Goal: Information Seeking & Learning: Check status

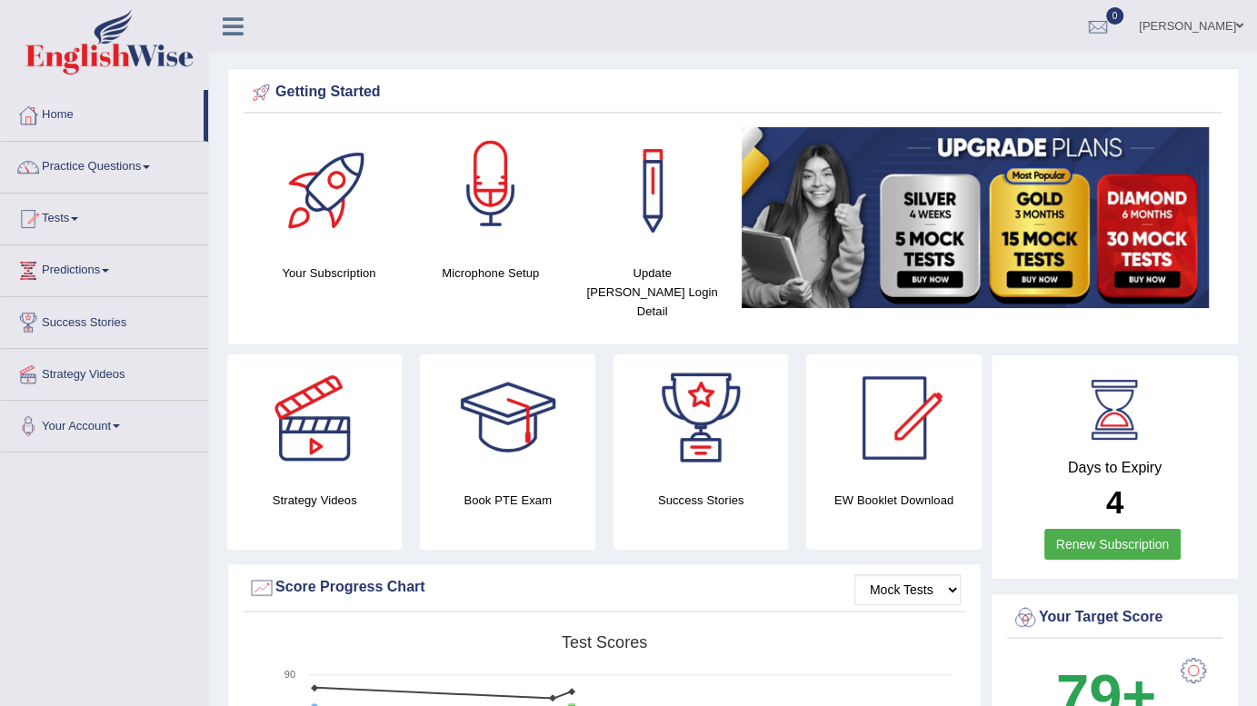
click at [533, 193] on div at bounding box center [490, 190] width 127 height 127
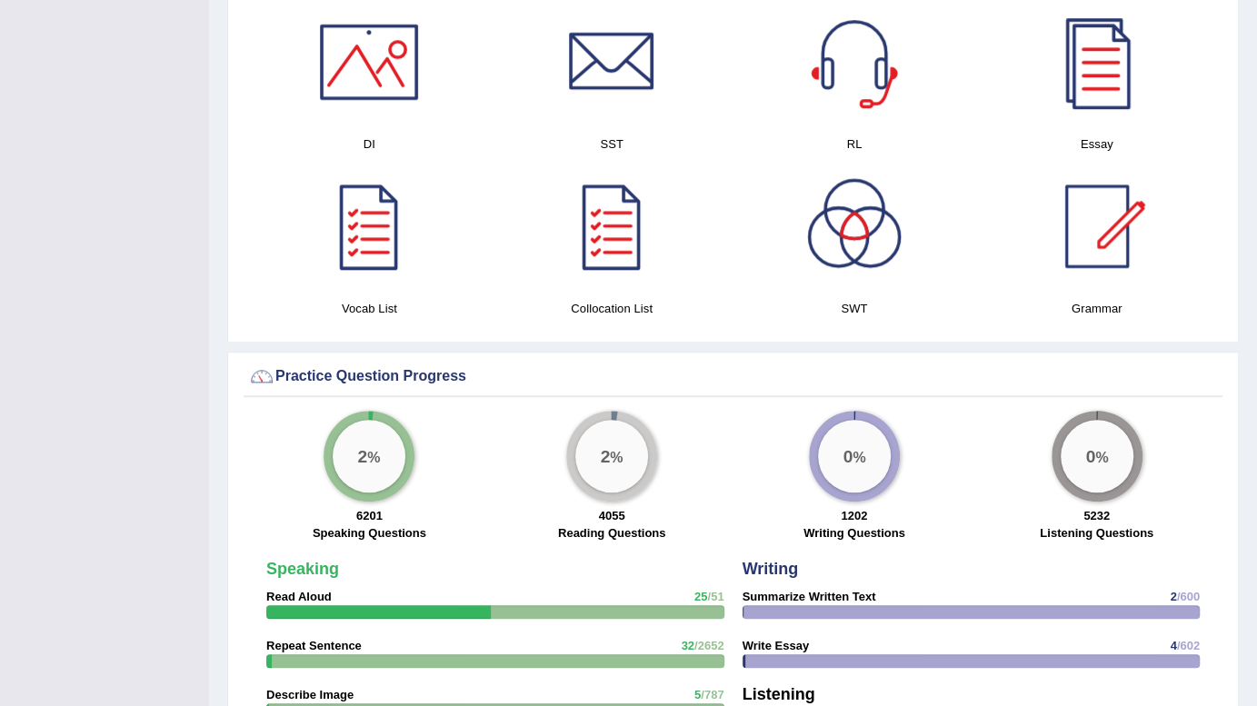
scroll to position [1572, 0]
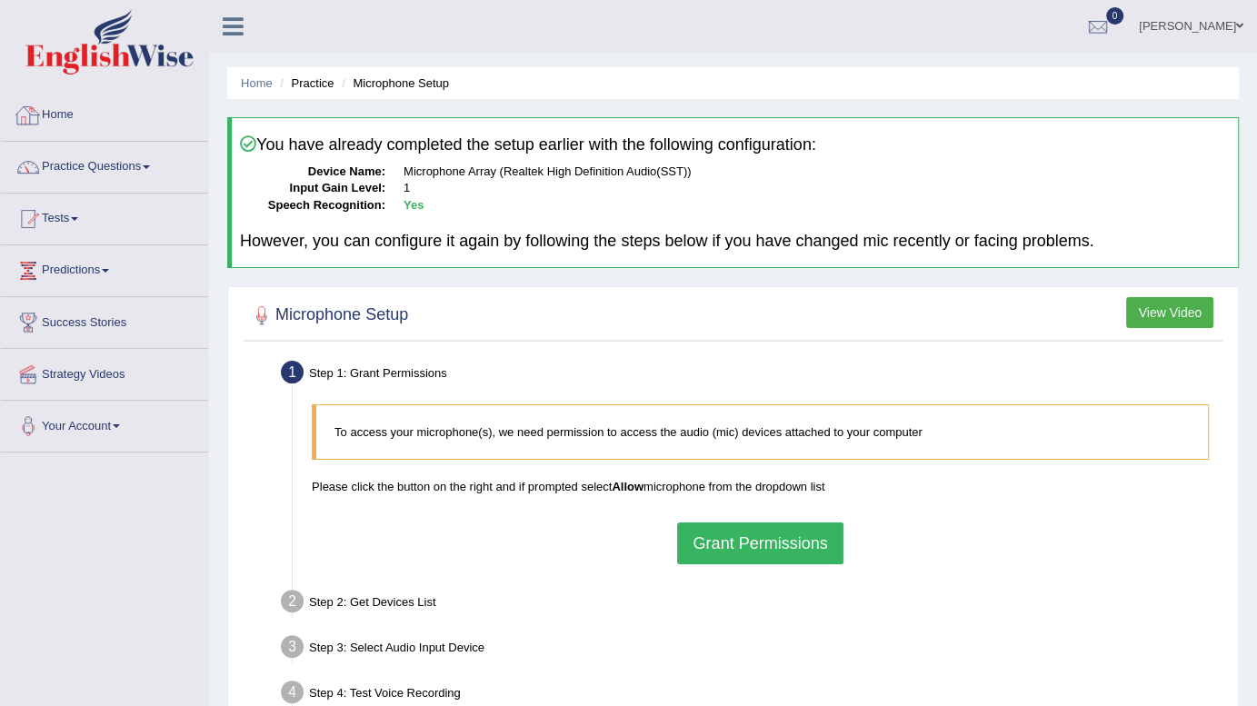
click at [65, 106] on link "Home" at bounding box center [104, 112] width 207 height 45
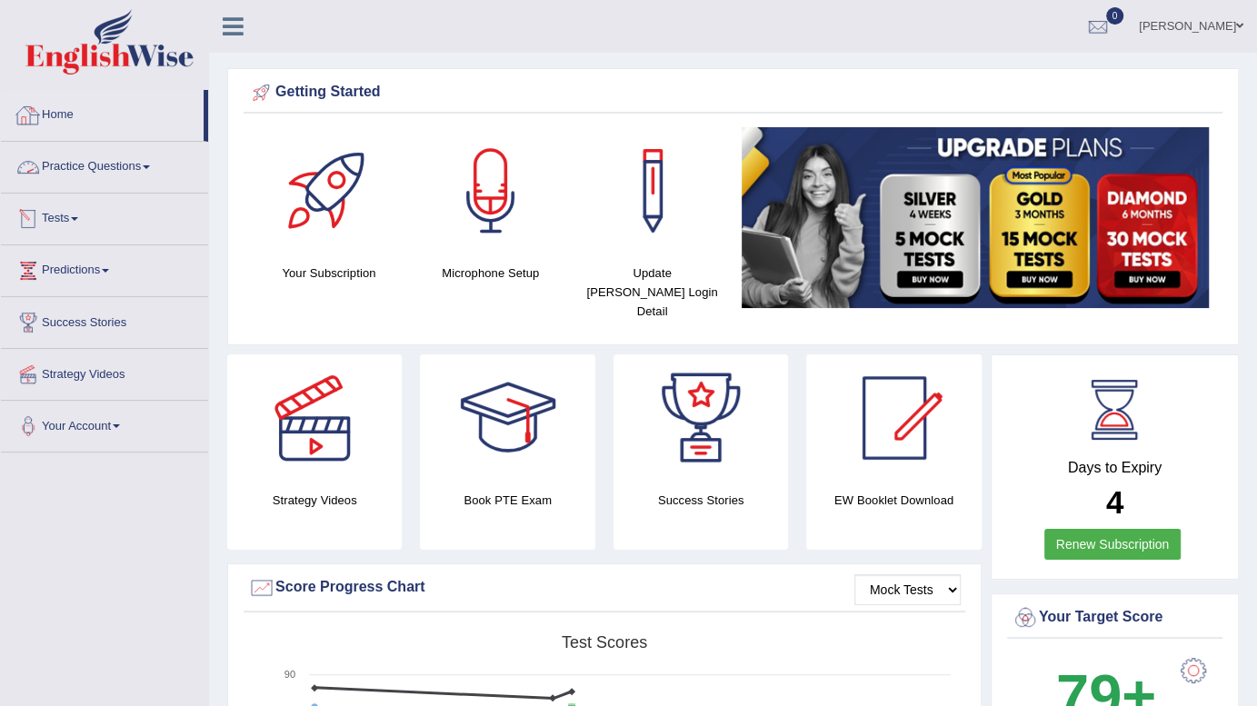
click at [82, 166] on link "Practice Questions" at bounding box center [104, 164] width 207 height 45
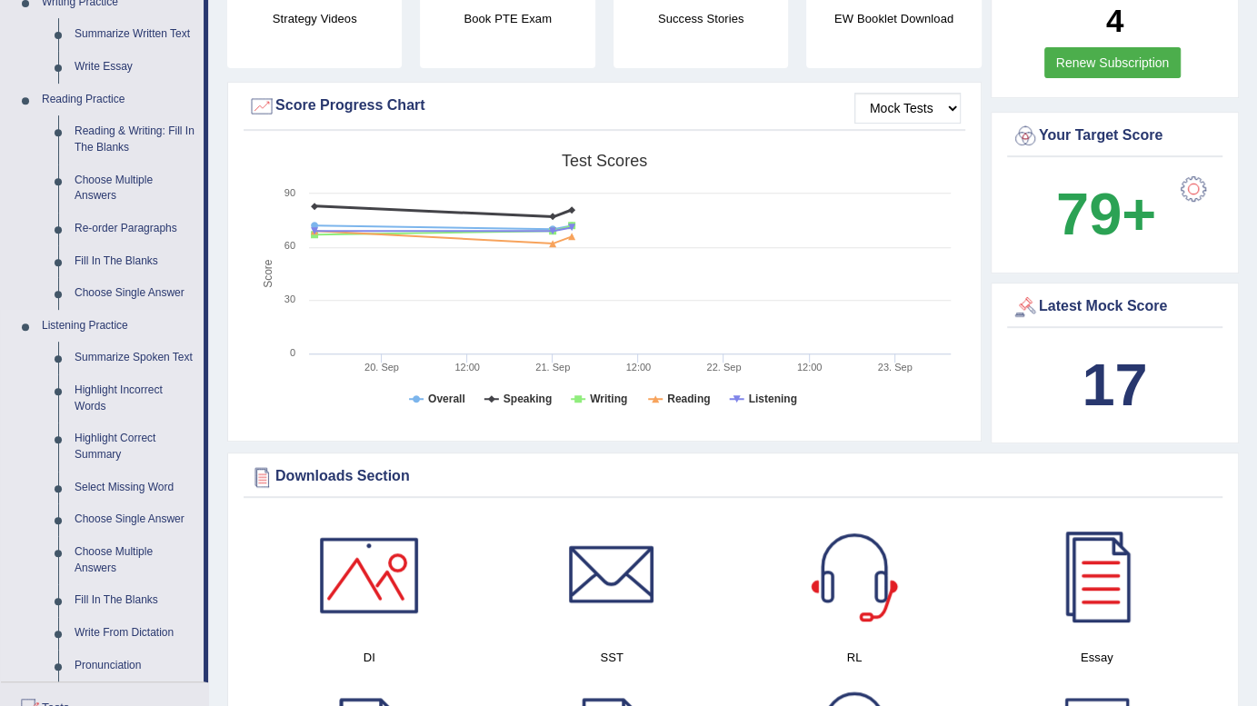
scroll to position [482, 0]
click at [118, 225] on link "Re-order Paragraphs" at bounding box center [134, 229] width 137 height 33
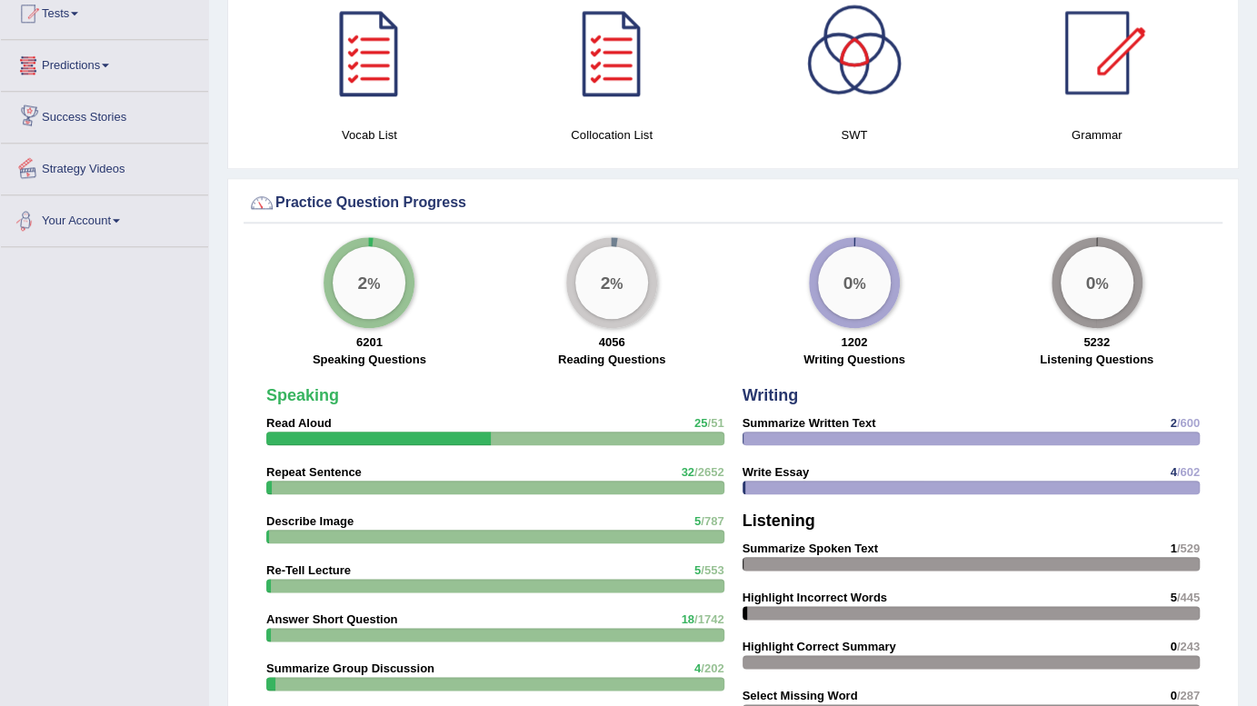
scroll to position [1146, 0]
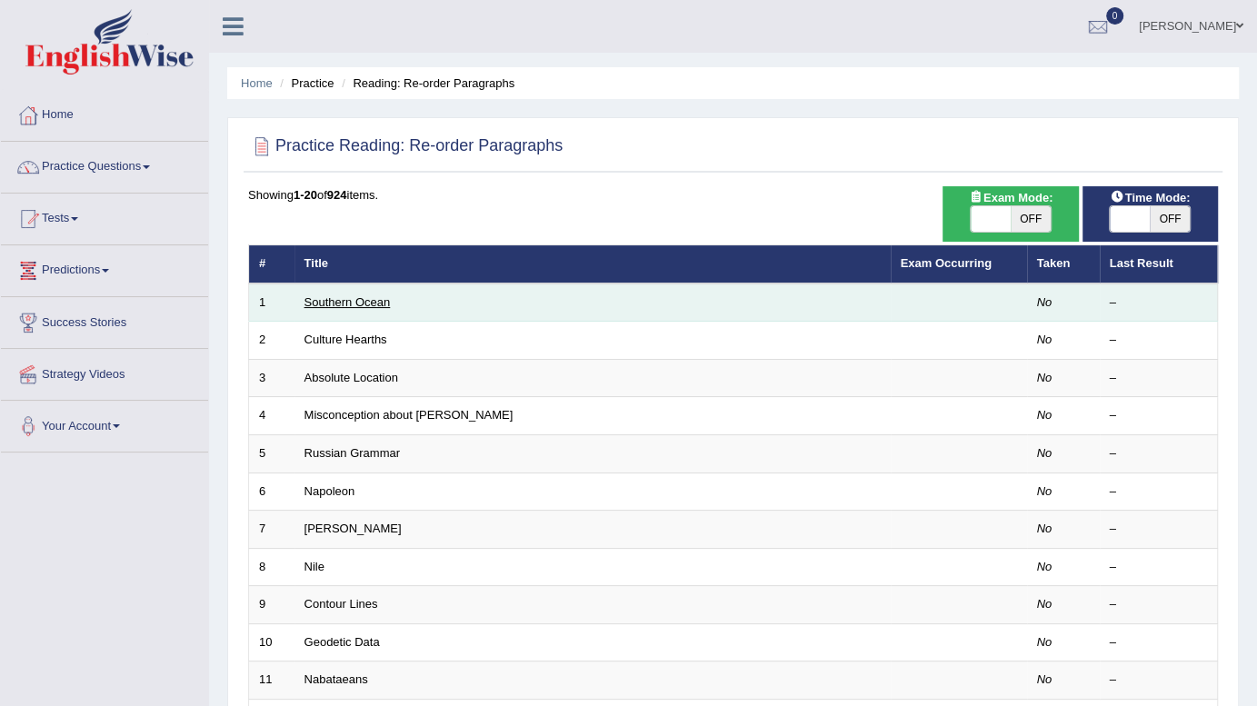
click at [351, 297] on link "Southern Ocean" at bounding box center [348, 302] width 86 height 14
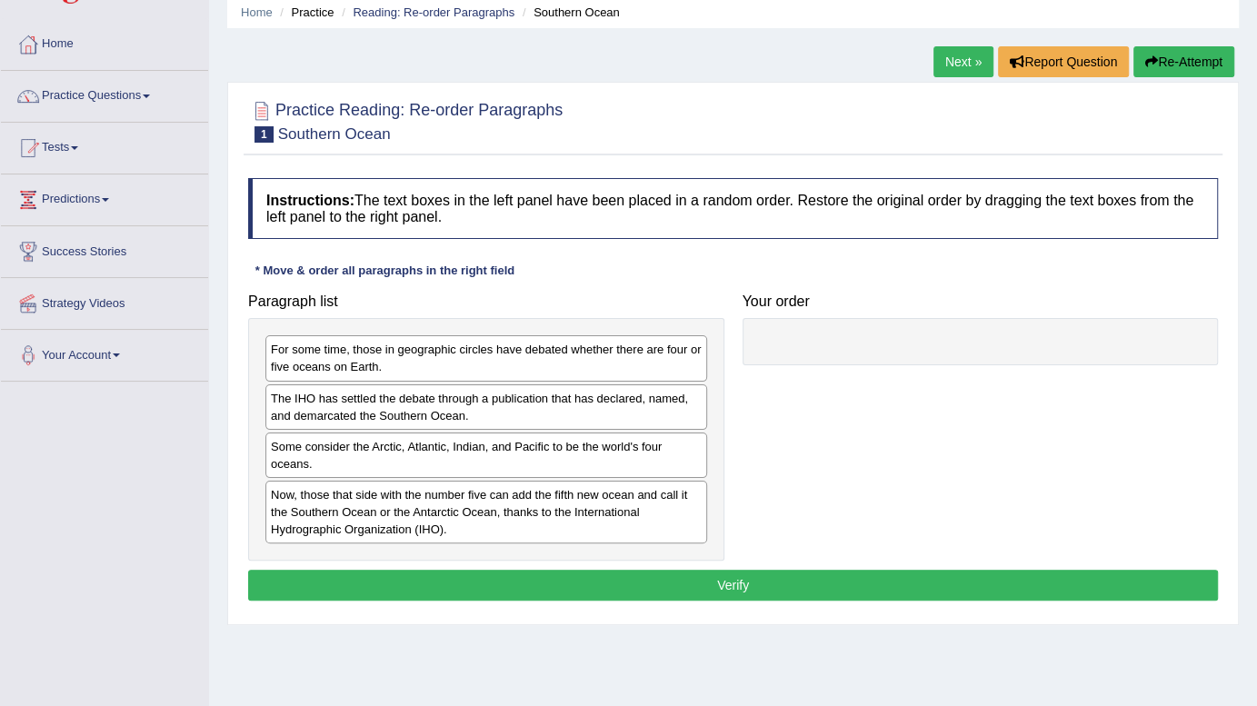
scroll to position [72, 0]
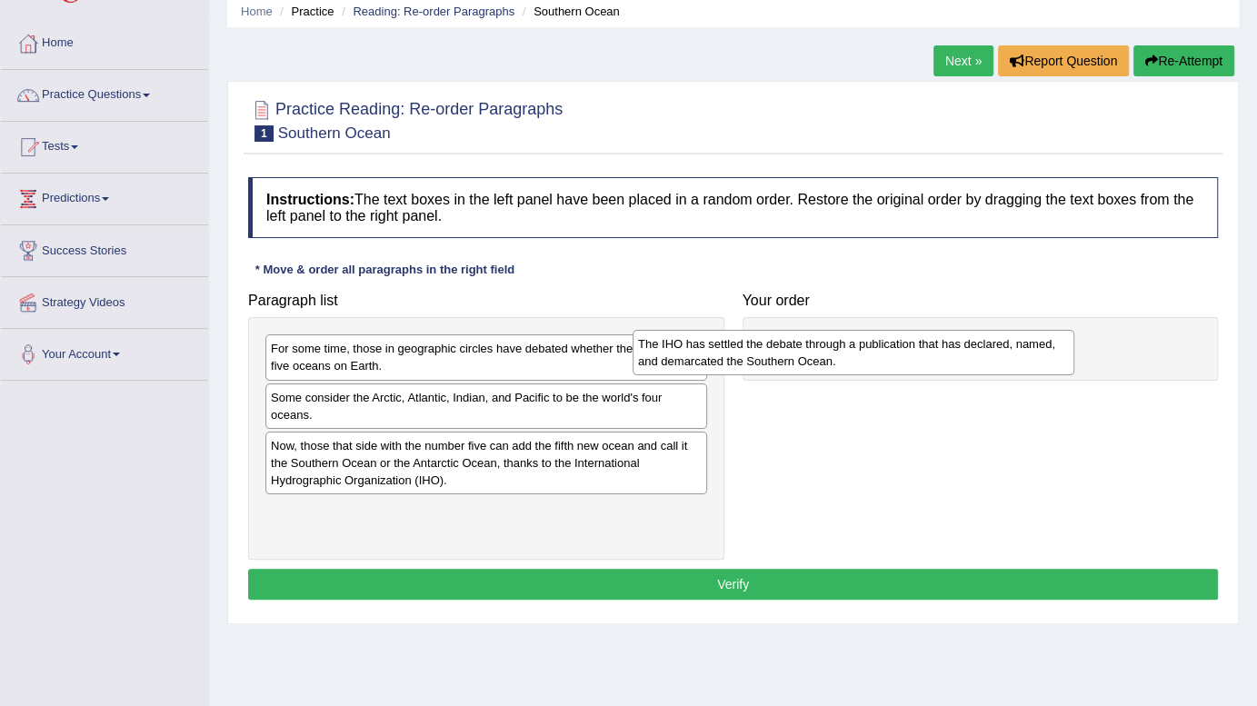
drag, startPoint x: 349, startPoint y: 410, endPoint x: 726, endPoint y: 357, distance: 381.0
click at [726, 357] on div "The IHO has settled the debate through a publication that has declared, named, …" at bounding box center [854, 352] width 442 height 45
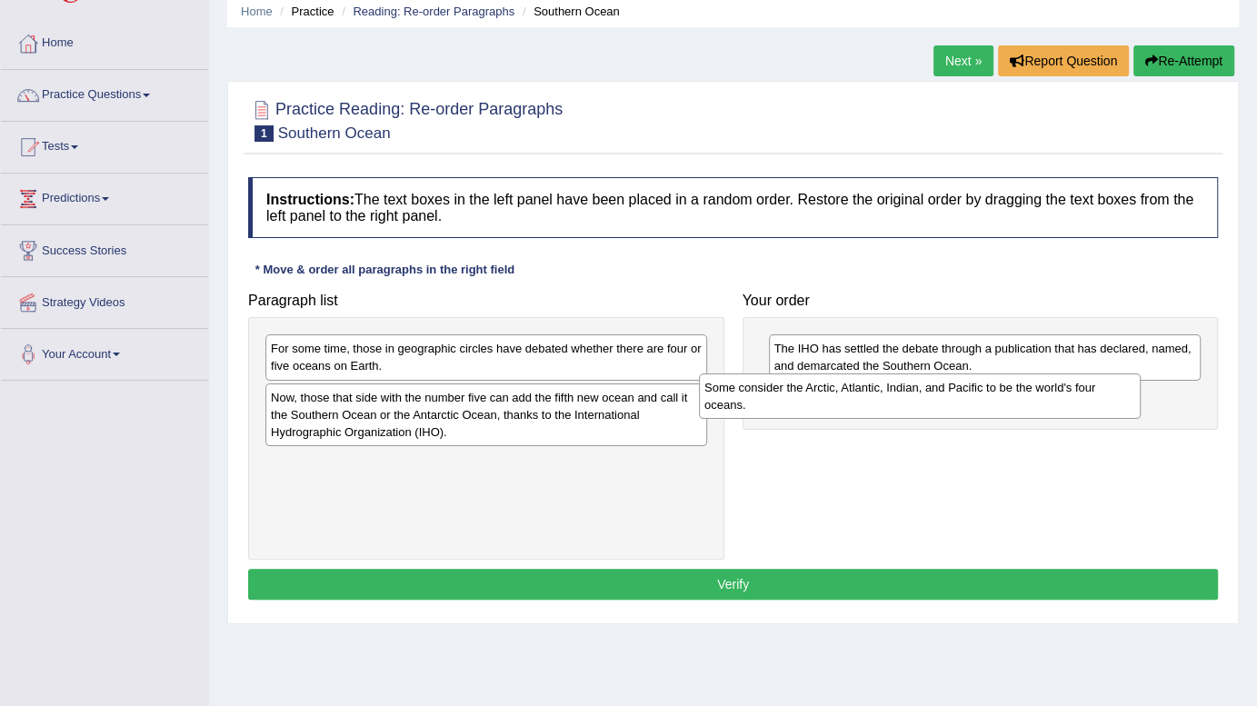
drag, startPoint x: 353, startPoint y: 399, endPoint x: 786, endPoint y: 391, distance: 433.8
click at [786, 391] on div "Some consider the Arctic, Atlantic, Indian, and Pacific to be the world's four …" at bounding box center [920, 396] width 442 height 45
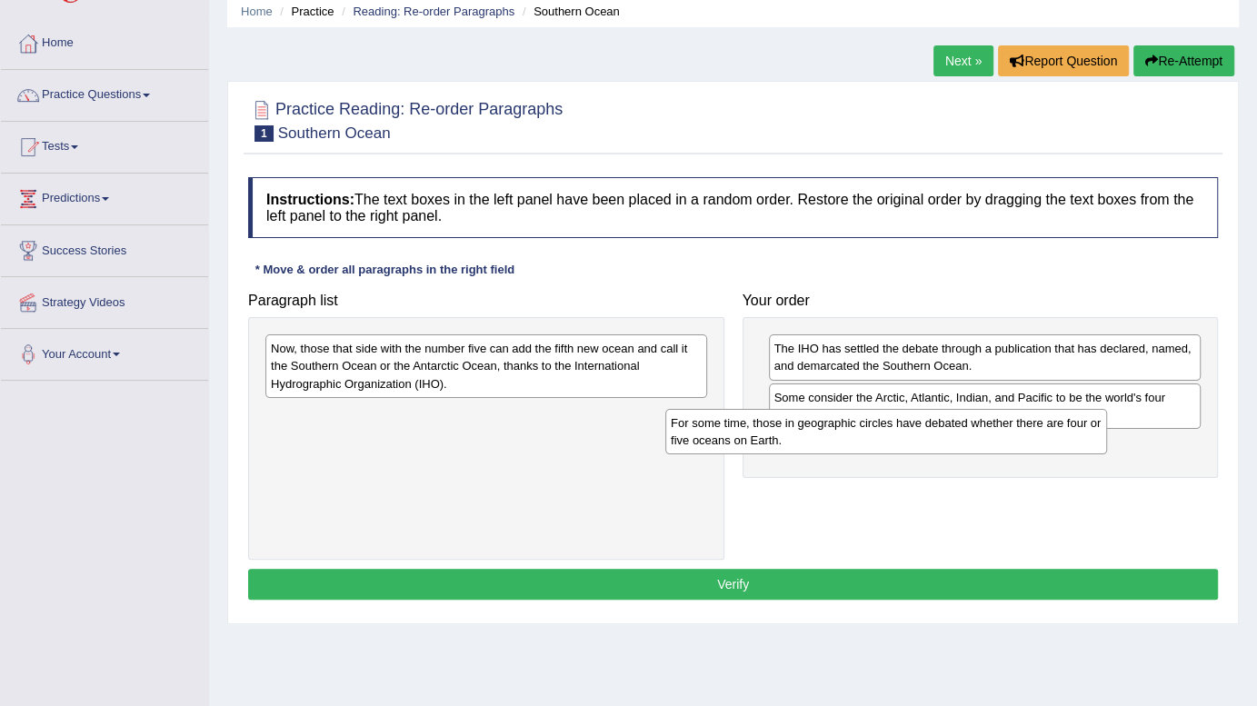
drag, startPoint x: 434, startPoint y: 360, endPoint x: 835, endPoint y: 436, distance: 408.0
click at [835, 436] on div "For some time, those in geographic circles have debated whether there are four …" at bounding box center [887, 431] width 442 height 45
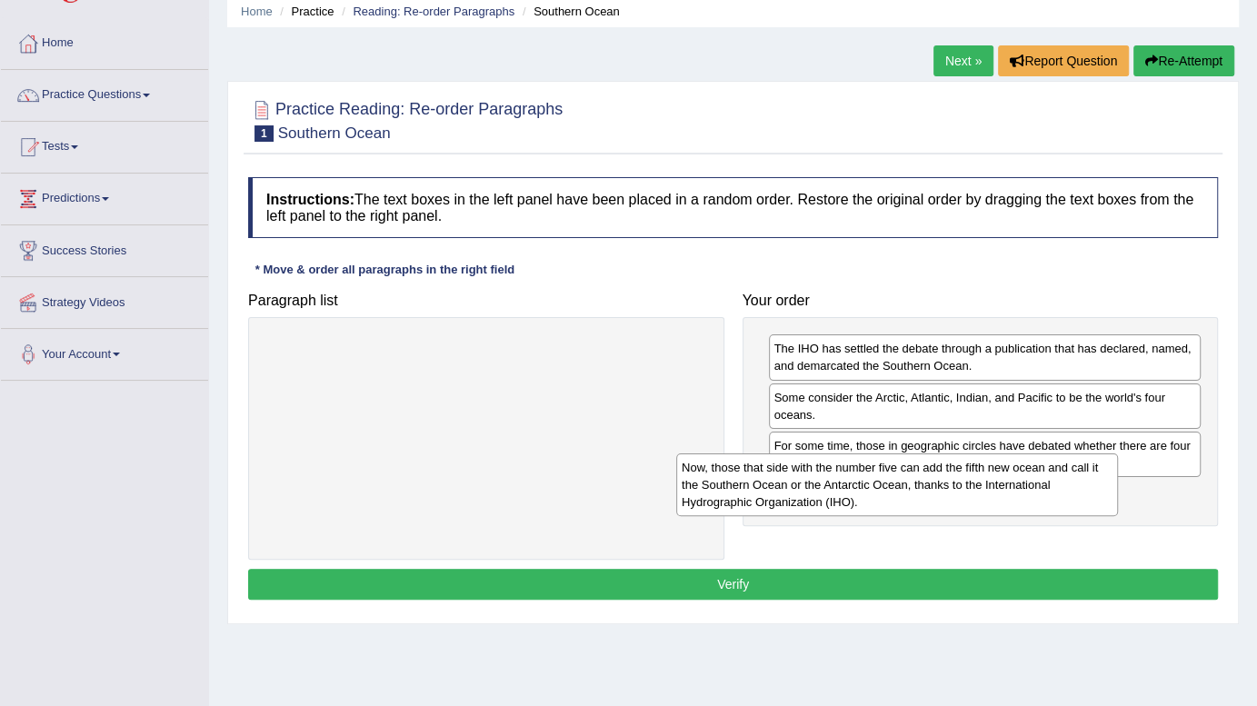
drag, startPoint x: 497, startPoint y: 375, endPoint x: 908, endPoint y: 494, distance: 427.9
click at [908, 494] on div "Now, those that side with the number five can add the fifth new ocean and call …" at bounding box center [897, 485] width 442 height 63
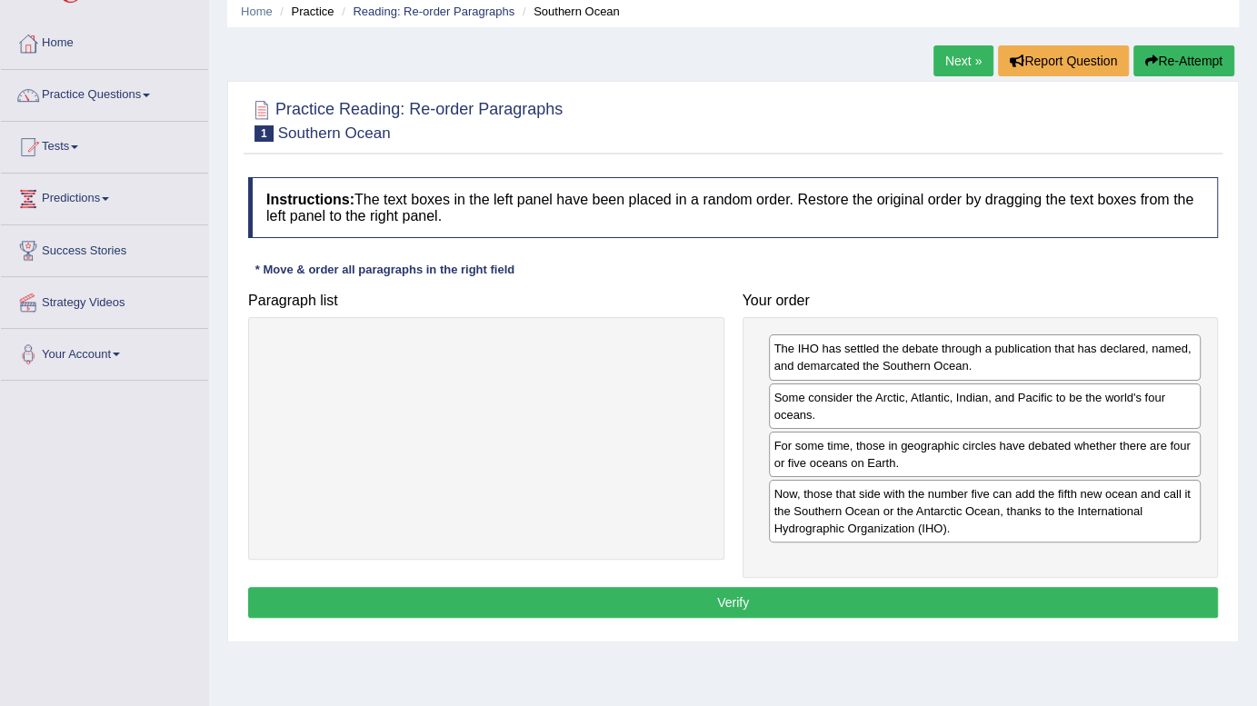
click at [716, 606] on button "Verify" at bounding box center [733, 602] width 970 height 31
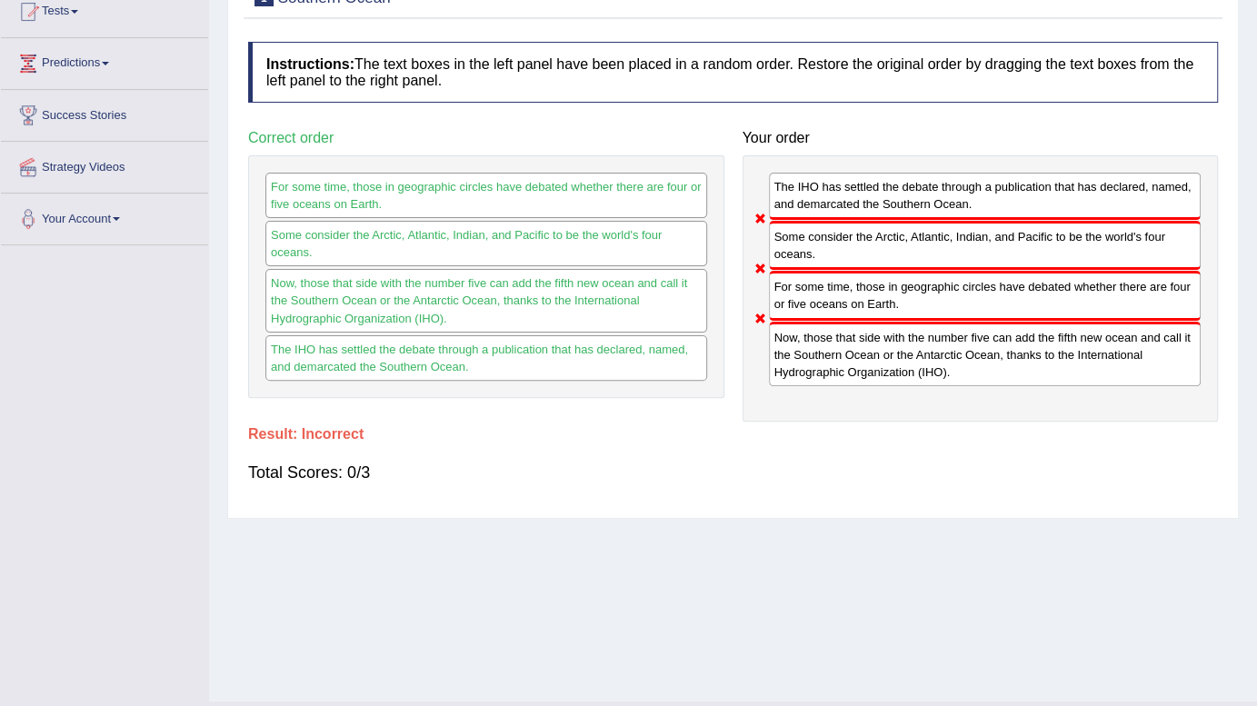
scroll to position [0, 0]
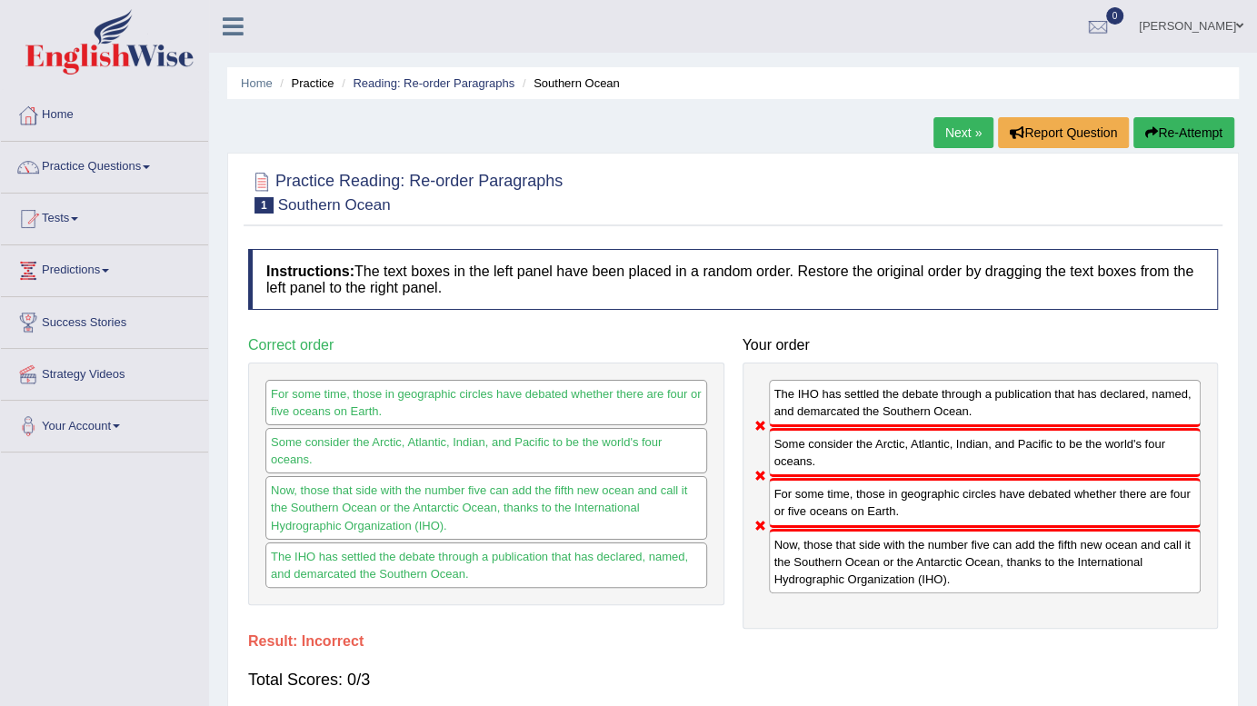
click at [1167, 135] on button "Re-Attempt" at bounding box center [1184, 132] width 101 height 31
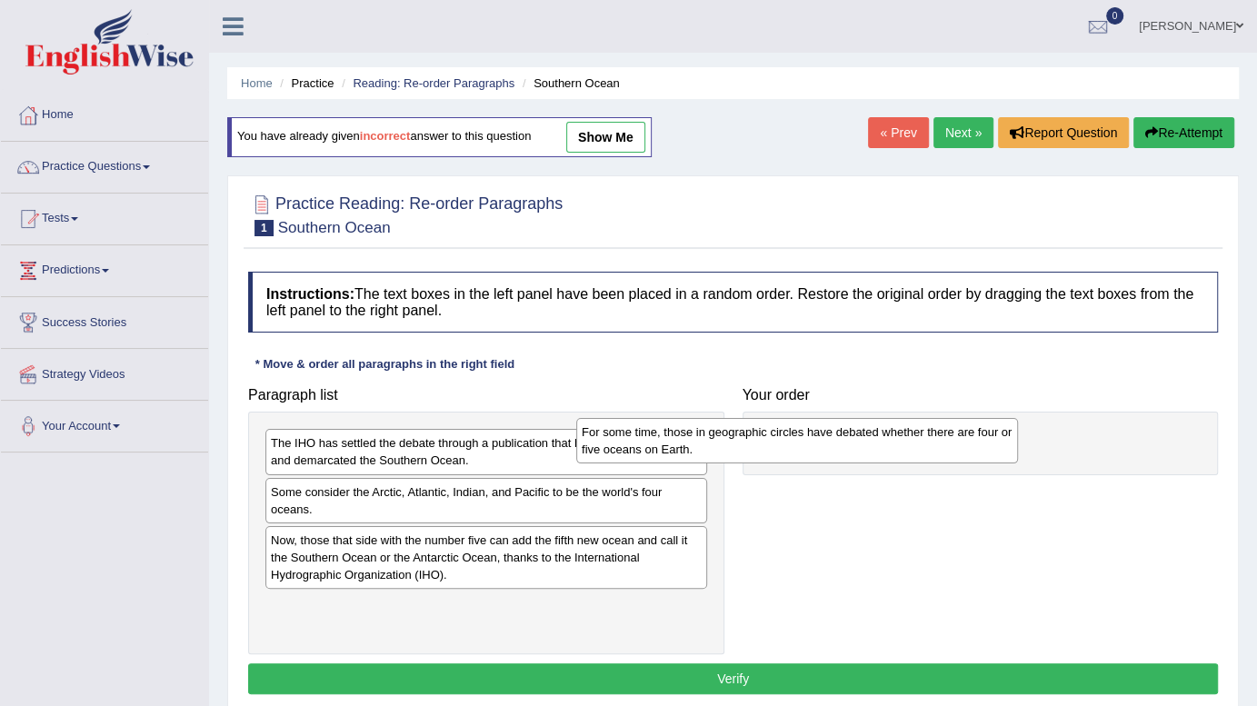
drag, startPoint x: 321, startPoint y: 456, endPoint x: 661, endPoint y: 446, distance: 340.2
click at [661, 446] on div "For some time, those in geographic circles have debated whether there are four …" at bounding box center [797, 440] width 442 height 45
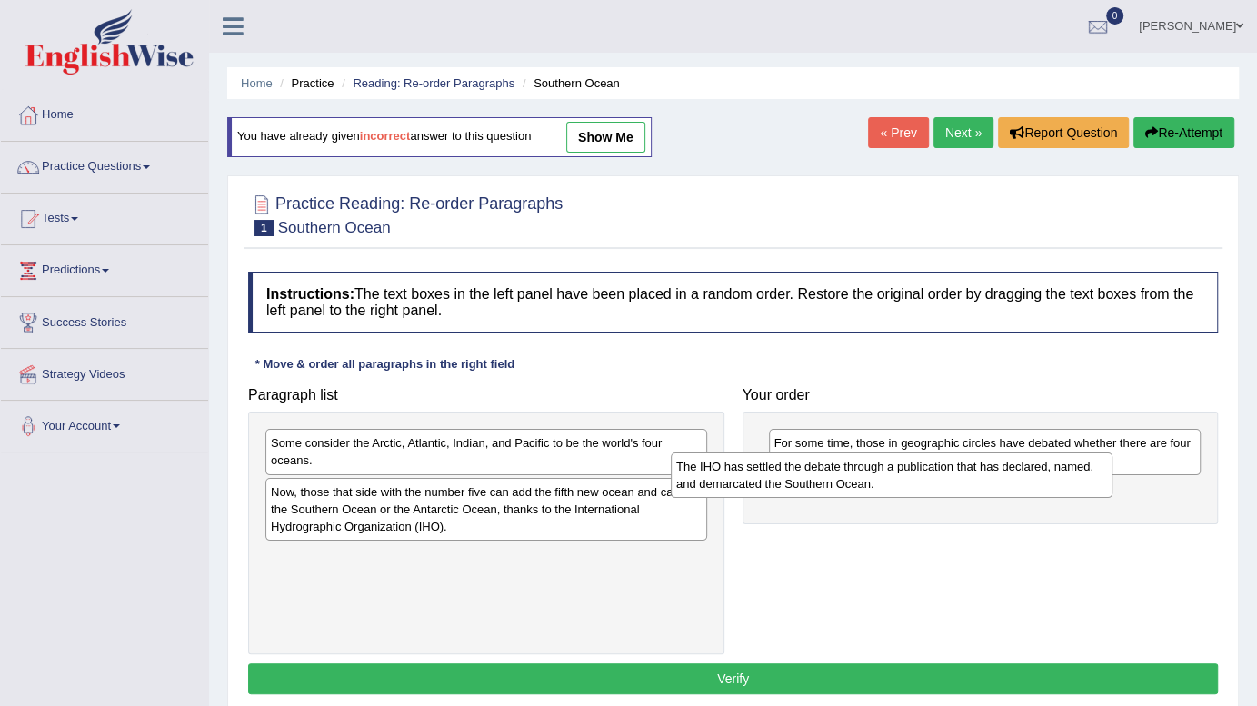
drag, startPoint x: 536, startPoint y: 458, endPoint x: 946, endPoint y: 482, distance: 410.7
click at [946, 482] on div "The IHO has settled the debate through a publication that has declared, named, …" at bounding box center [892, 475] width 442 height 45
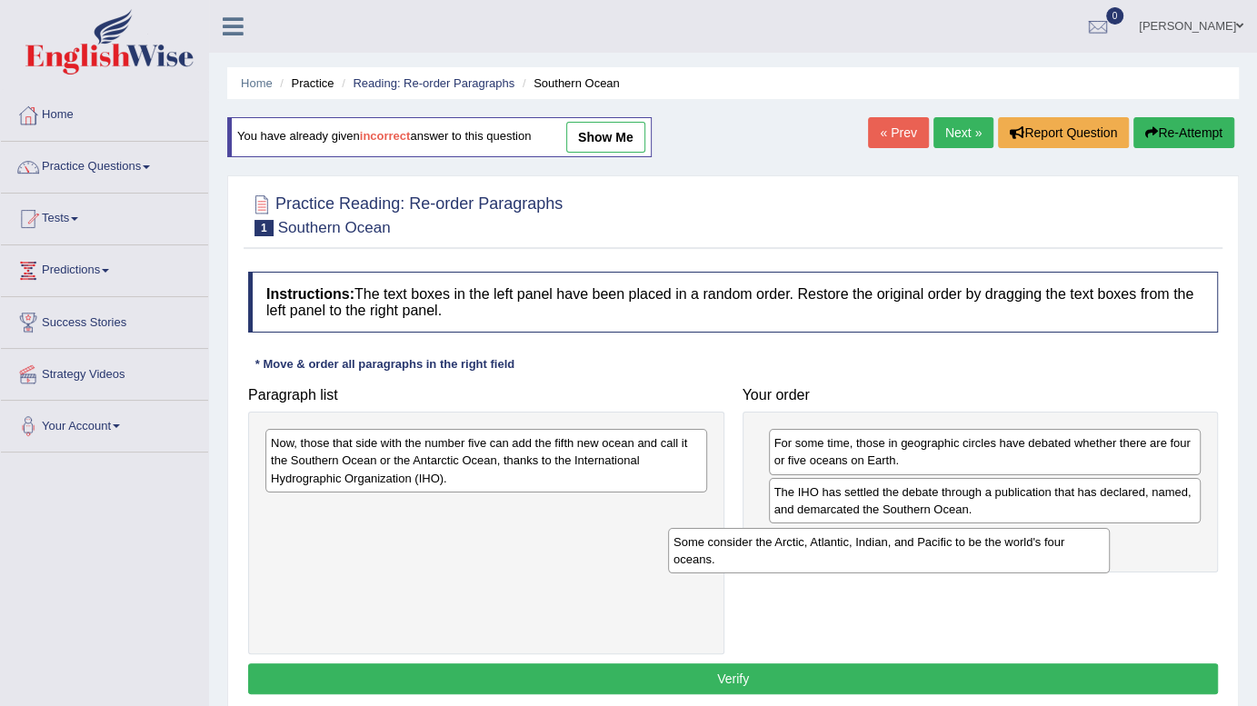
drag, startPoint x: 563, startPoint y: 454, endPoint x: 966, endPoint y: 553, distance: 414.8
click at [966, 553] on div "Some consider the Arctic, Atlantic, Indian, and Pacific to be the world's four …" at bounding box center [889, 550] width 442 height 45
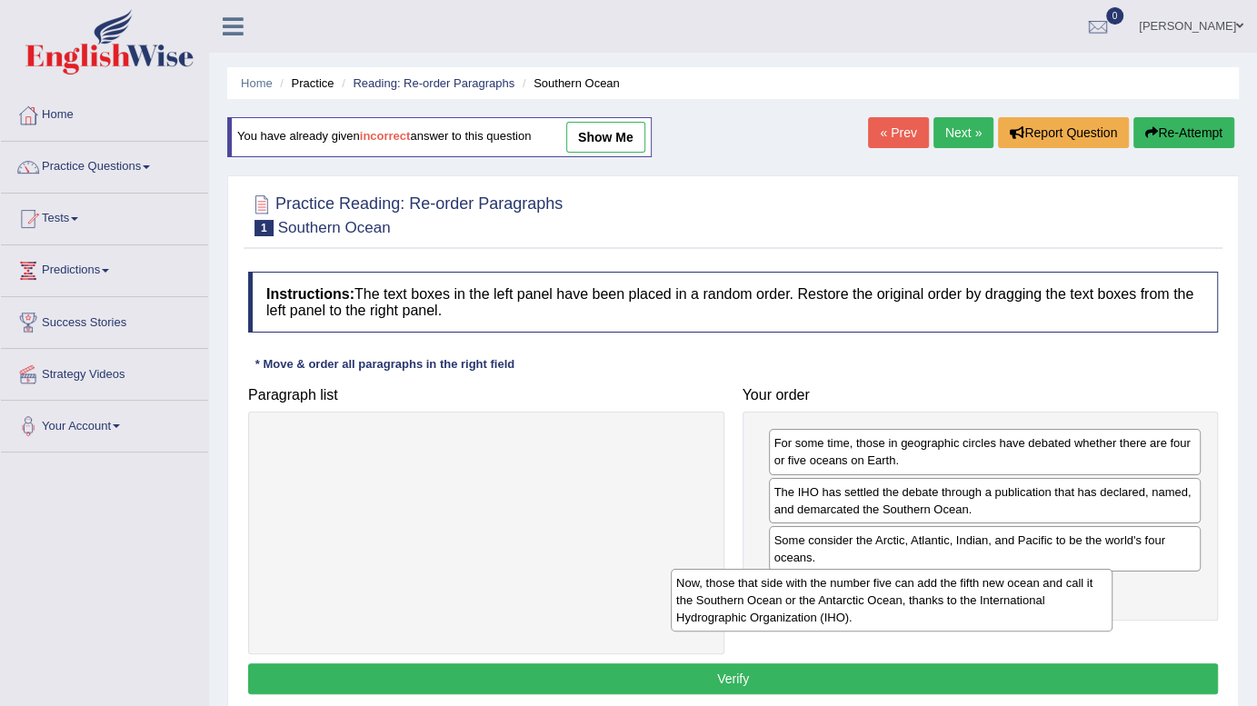
drag, startPoint x: 533, startPoint y: 456, endPoint x: 940, endPoint y: 596, distance: 430.7
click at [940, 596] on div "Now, those that side with the number five can add the fifth new ocean and call …" at bounding box center [892, 600] width 442 height 63
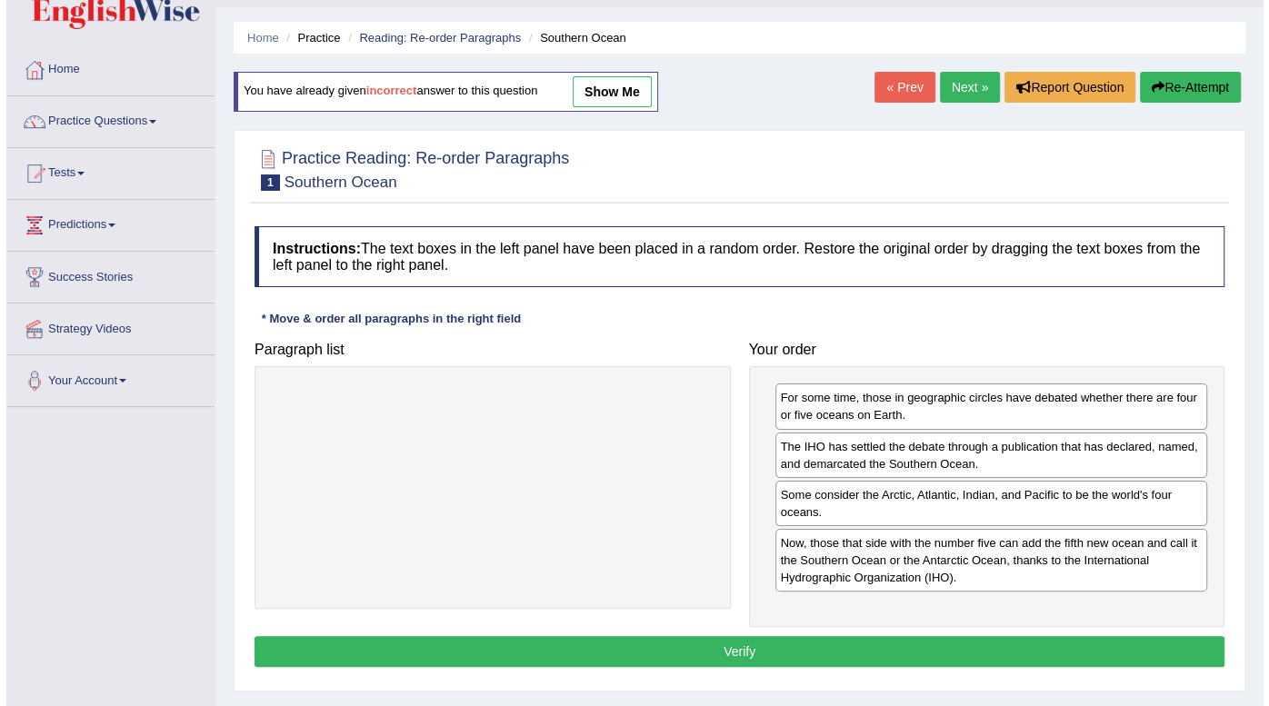
scroll to position [47, 0]
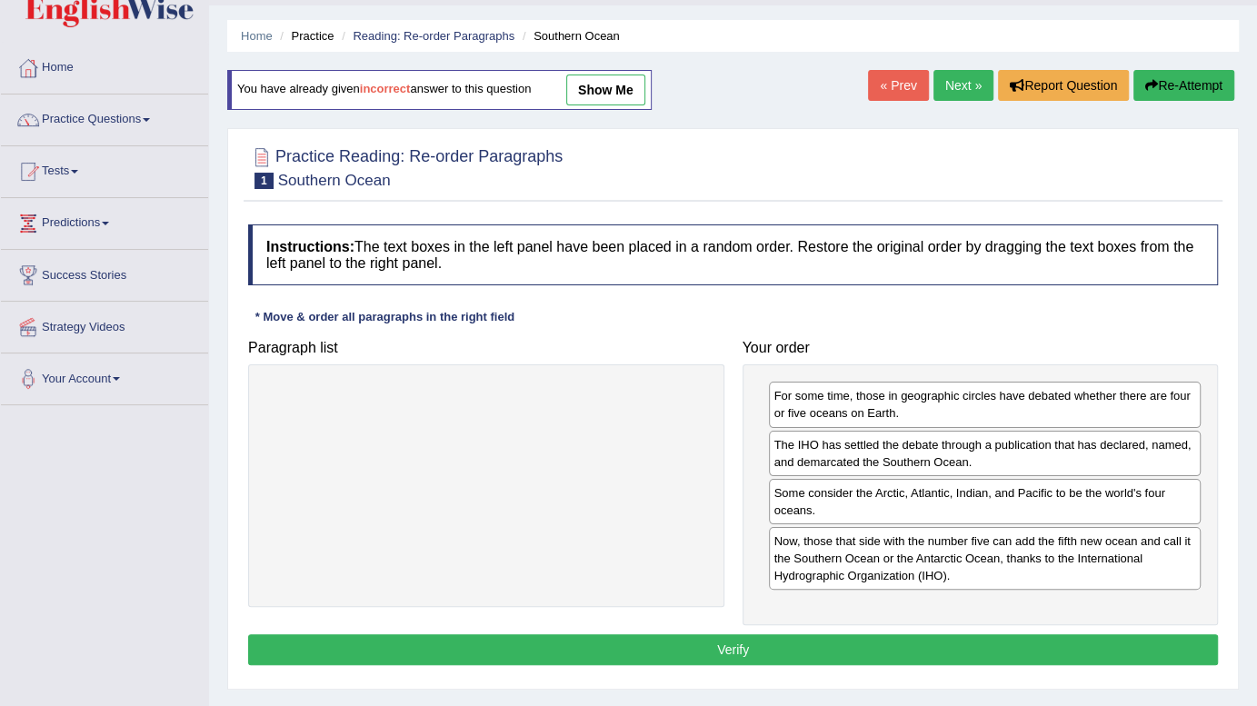
click at [773, 641] on button "Verify" at bounding box center [733, 650] width 970 height 31
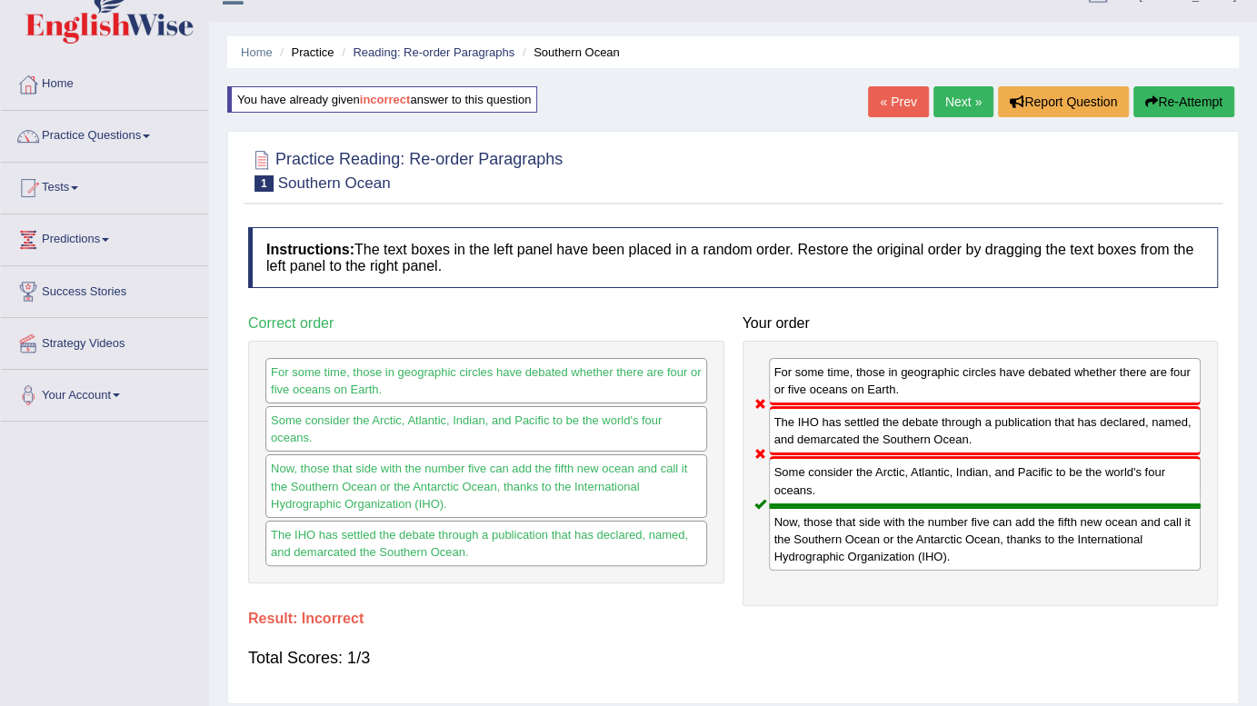
scroll to position [0, 0]
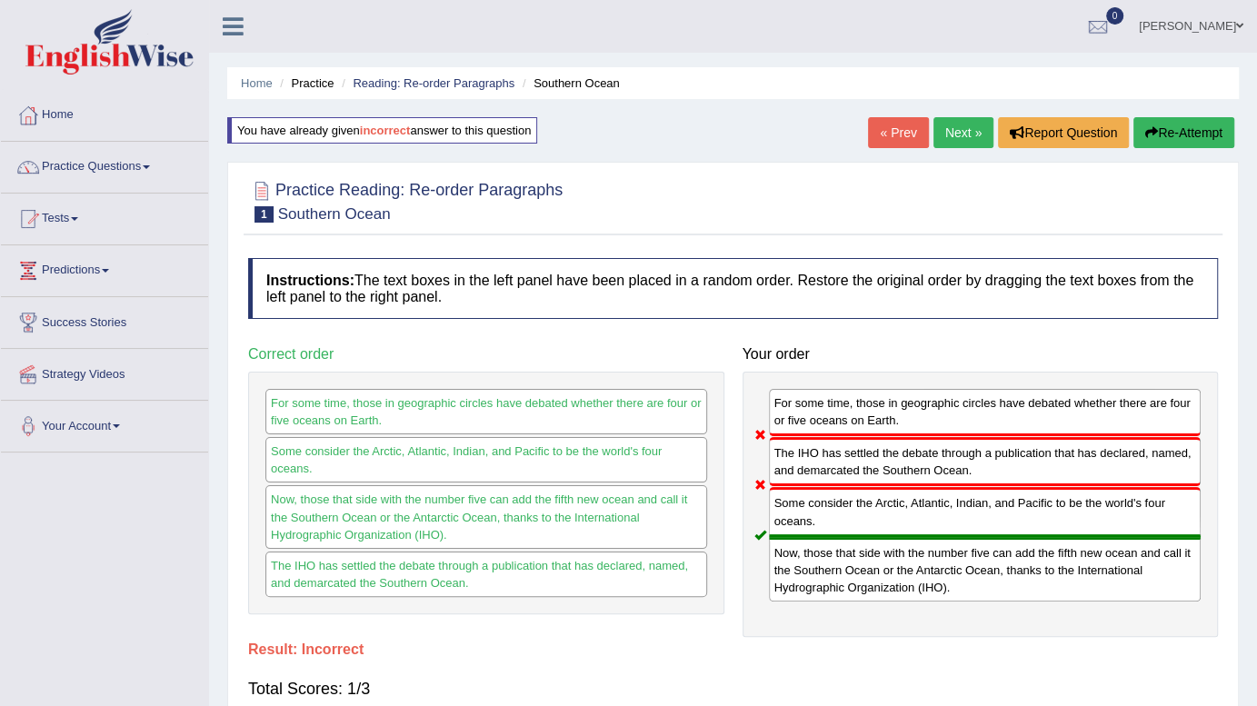
click at [1158, 135] on button "Re-Attempt" at bounding box center [1184, 132] width 101 height 31
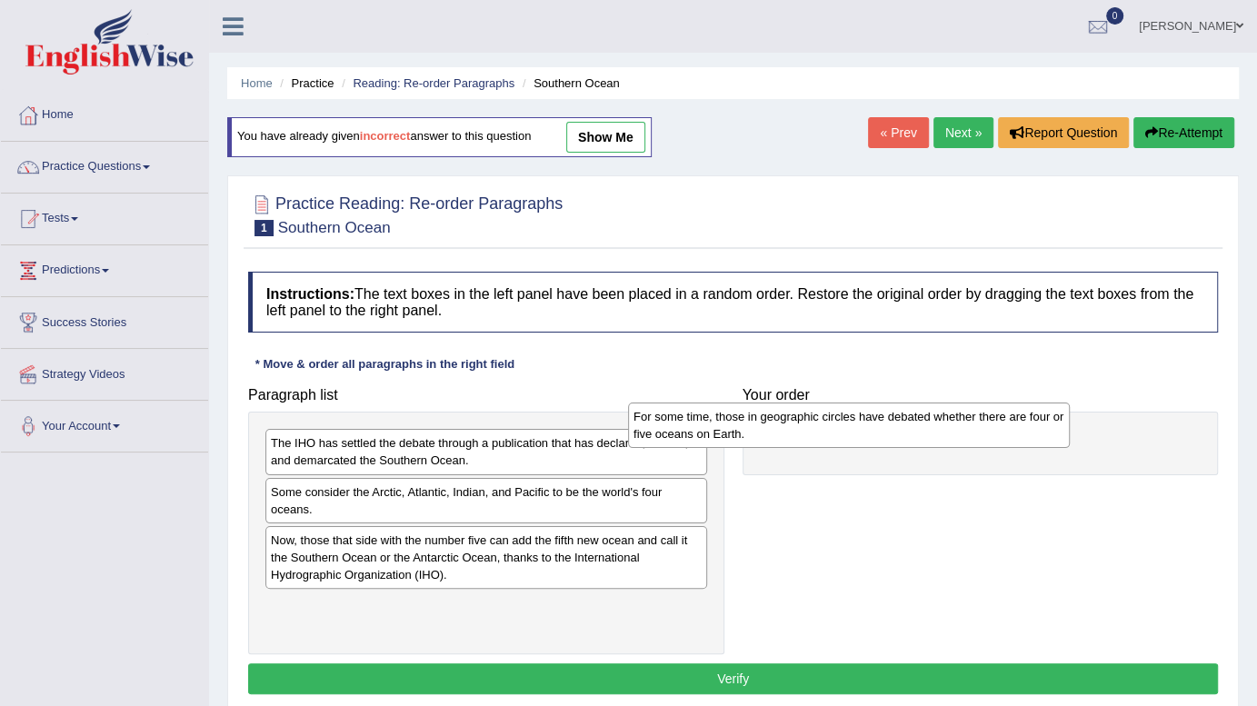
drag, startPoint x: 409, startPoint y: 458, endPoint x: 787, endPoint y: 436, distance: 378.9
click at [787, 436] on div "For some time, those in geographic circles have debated whether there are four …" at bounding box center [849, 425] width 442 height 45
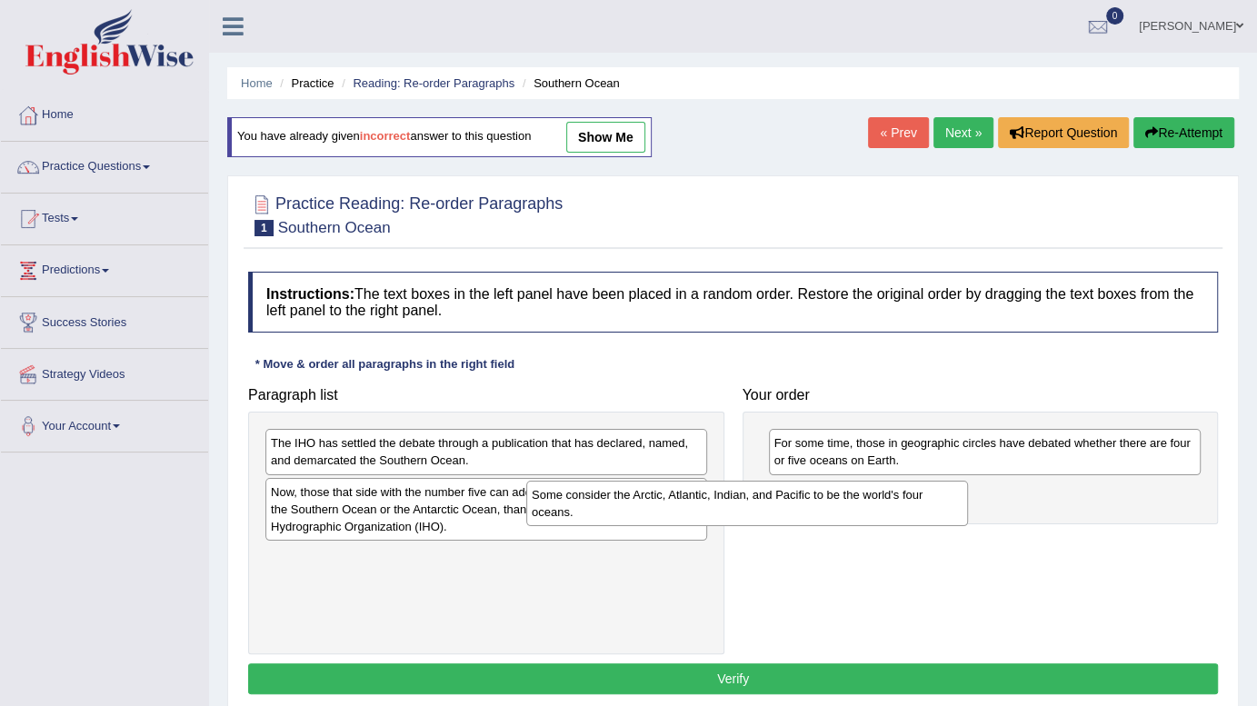
drag, startPoint x: 448, startPoint y: 499, endPoint x: 743, endPoint y: 495, distance: 294.6
click at [743, 495] on div "Some consider the Arctic, Atlantic, Indian, and Pacific to be the world's four …" at bounding box center [747, 503] width 442 height 45
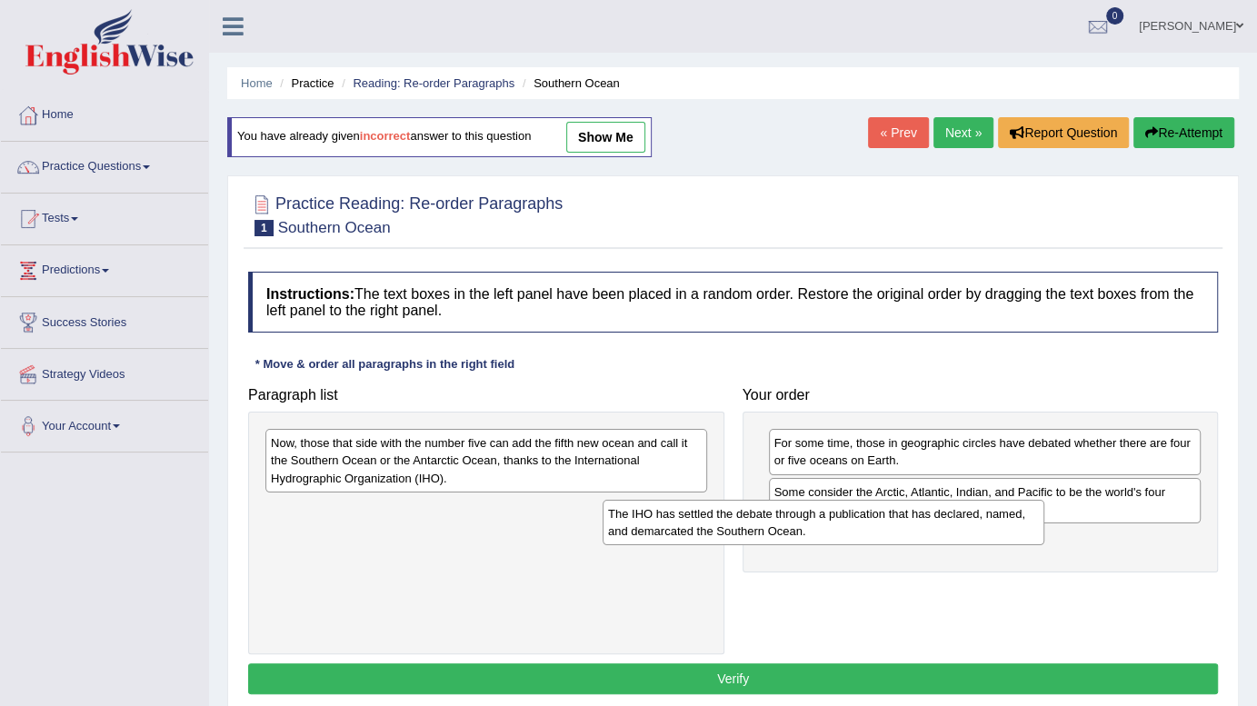
drag, startPoint x: 519, startPoint y: 463, endPoint x: 862, endPoint y: 537, distance: 350.8
click at [862, 537] on div "The IHO has settled the debate through a publication that has declared, named, …" at bounding box center [824, 522] width 442 height 45
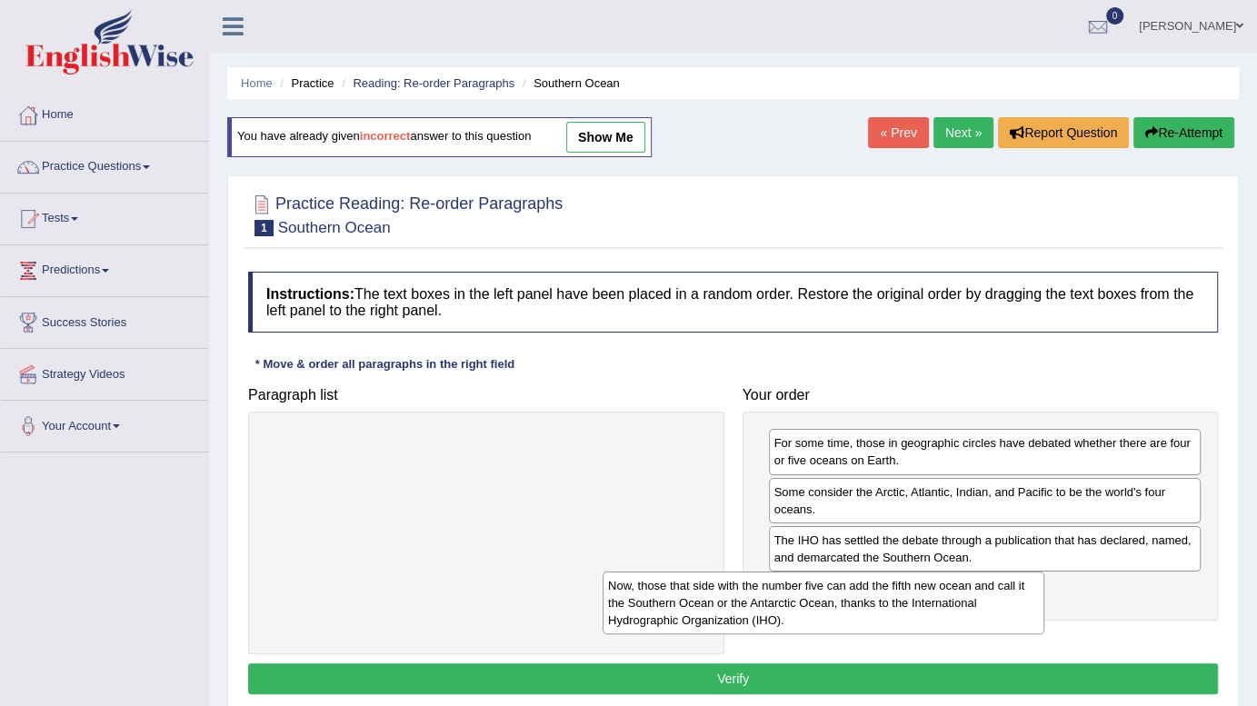
drag, startPoint x: 586, startPoint y: 467, endPoint x: 928, endPoint y: 608, distance: 369.8
click at [928, 608] on div "Now, those that side with the number five can add the fifth new ocean and call …" at bounding box center [824, 603] width 442 height 63
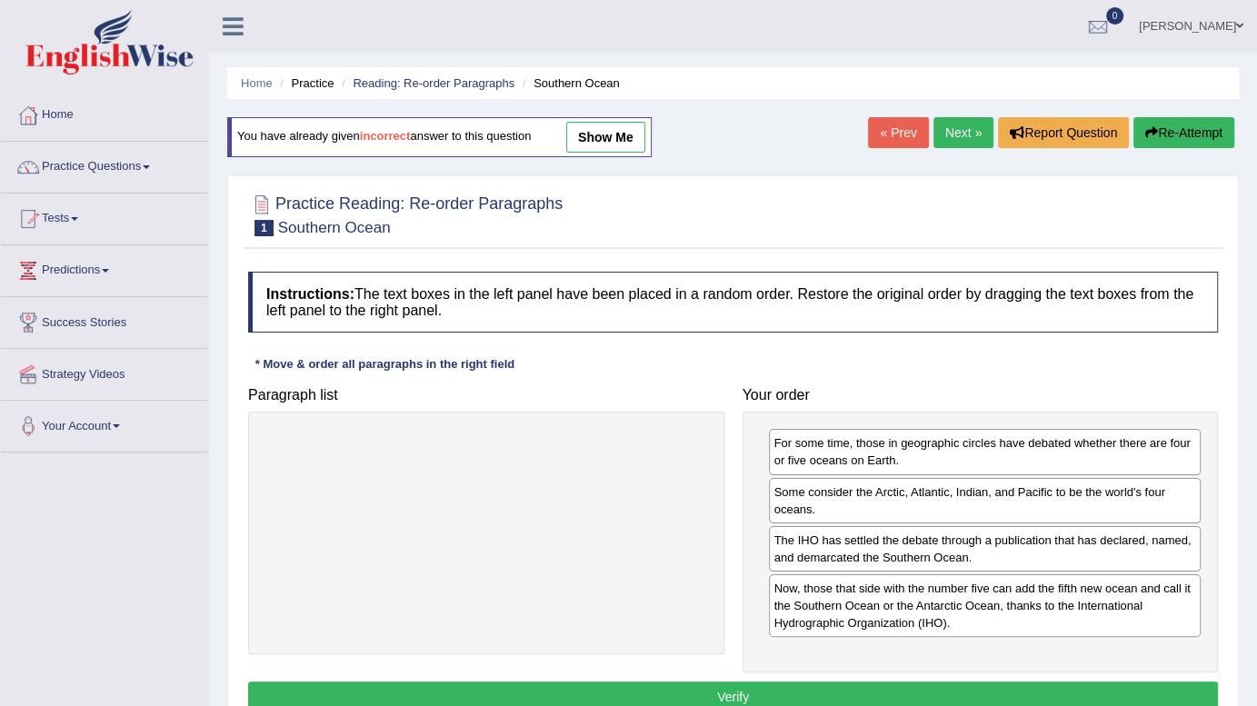
click at [748, 697] on button "Verify" at bounding box center [733, 697] width 970 height 31
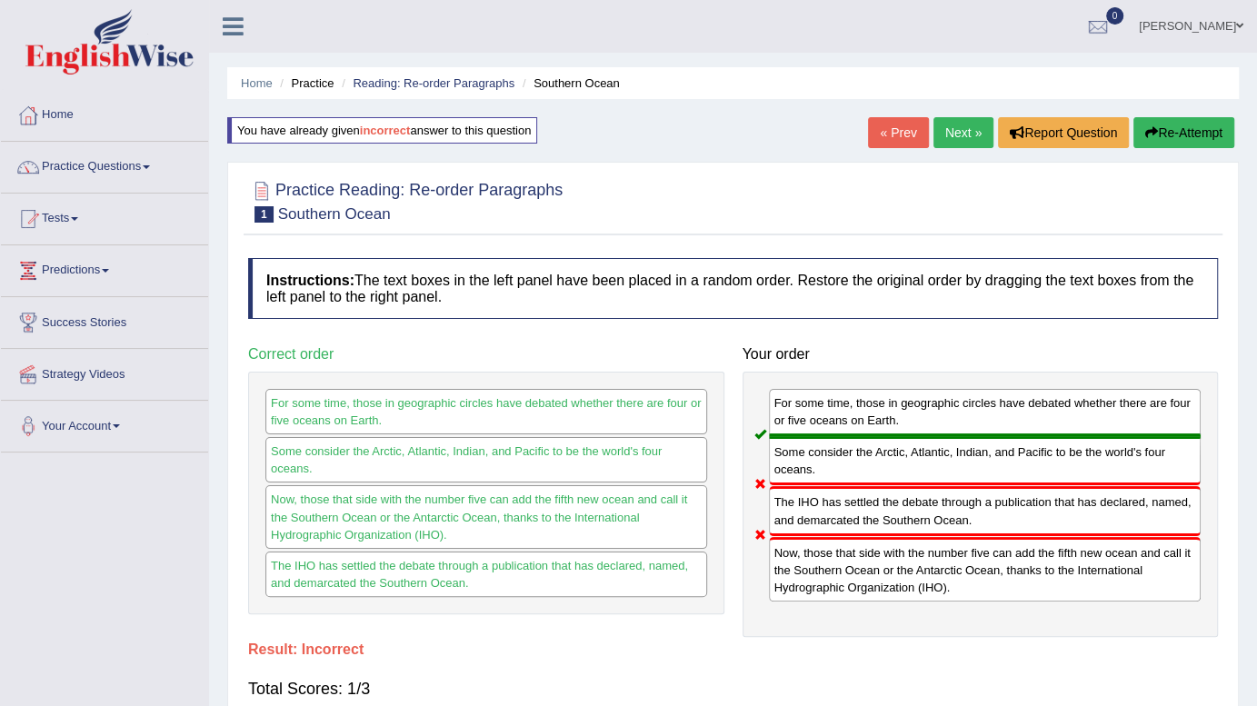
click at [970, 126] on link "Next »" at bounding box center [964, 132] width 60 height 31
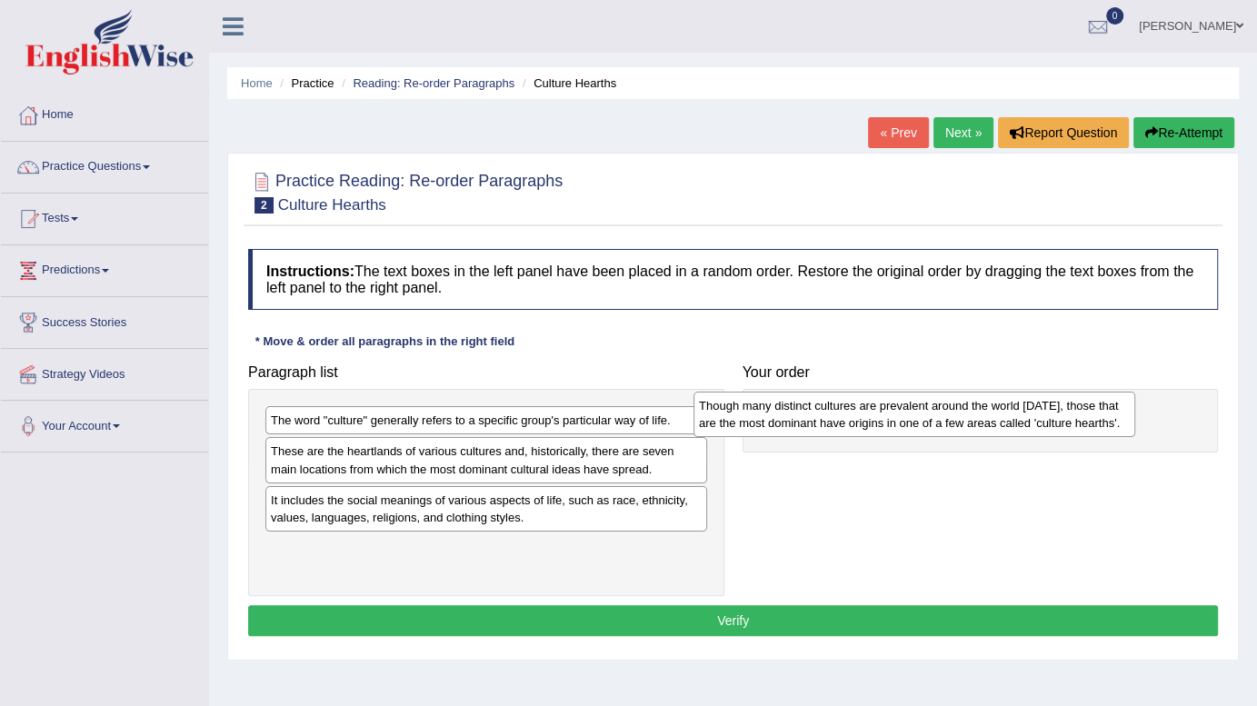
drag, startPoint x: 305, startPoint y: 426, endPoint x: 735, endPoint y: 412, distance: 429.4
click at [735, 412] on div "Though many distinct cultures are prevalent around the world [DATE], those that…" at bounding box center [915, 414] width 442 height 45
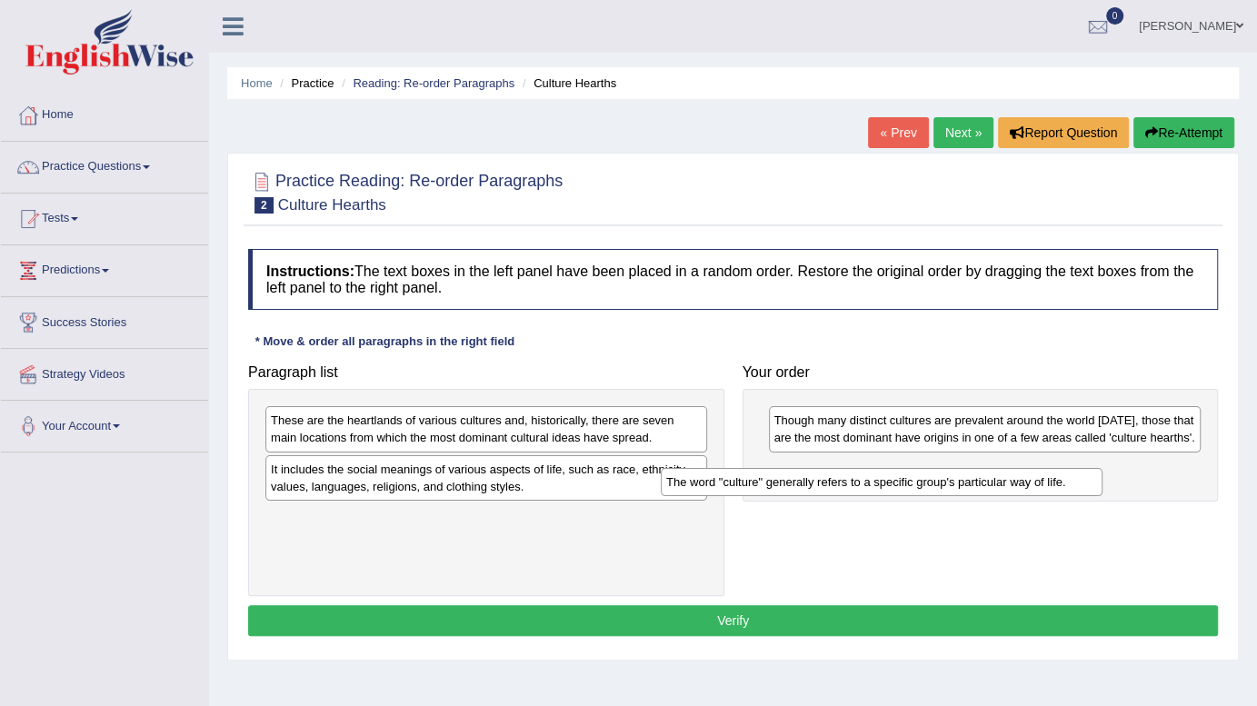
drag, startPoint x: 531, startPoint y: 426, endPoint x: 926, endPoint y: 485, distance: 399.8
click at [926, 485] on div "The word "culture" generally refers to a specific group's particular way of lif…" at bounding box center [882, 482] width 442 height 28
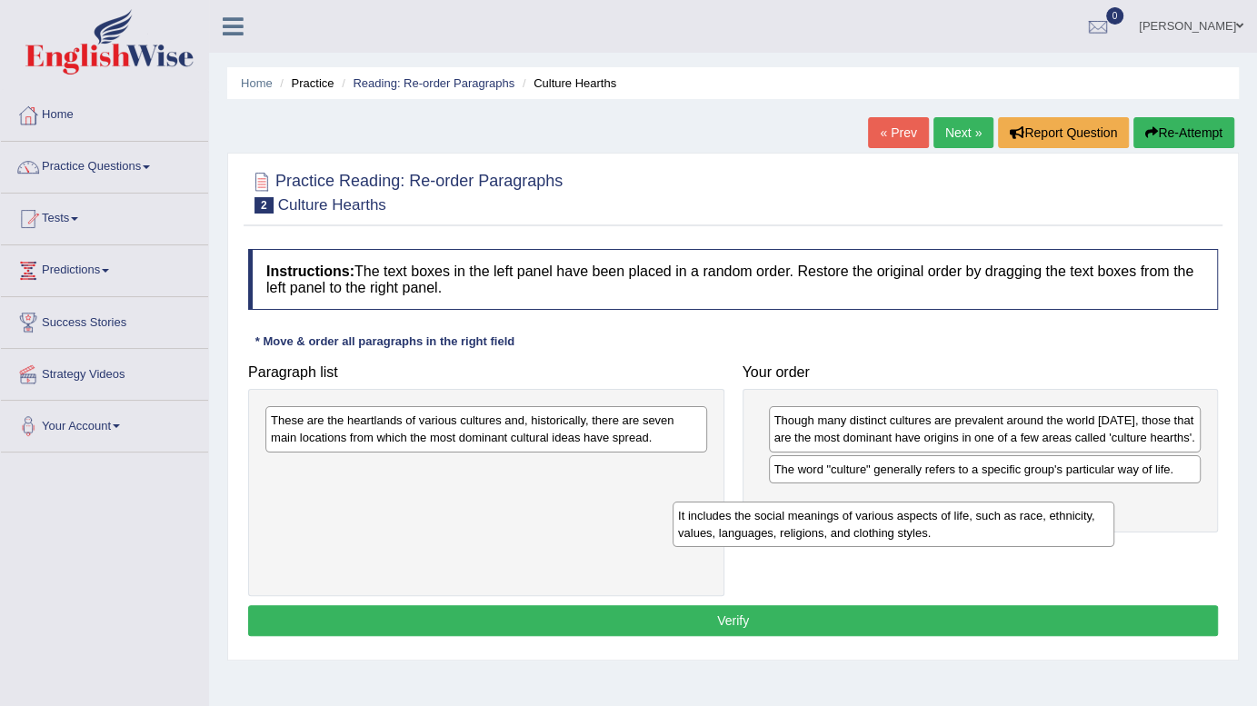
drag, startPoint x: 508, startPoint y: 475, endPoint x: 924, endPoint y: 516, distance: 417.6
click at [924, 516] on div "It includes the social meanings of various aspects of life, such as race, ethni…" at bounding box center [894, 524] width 442 height 45
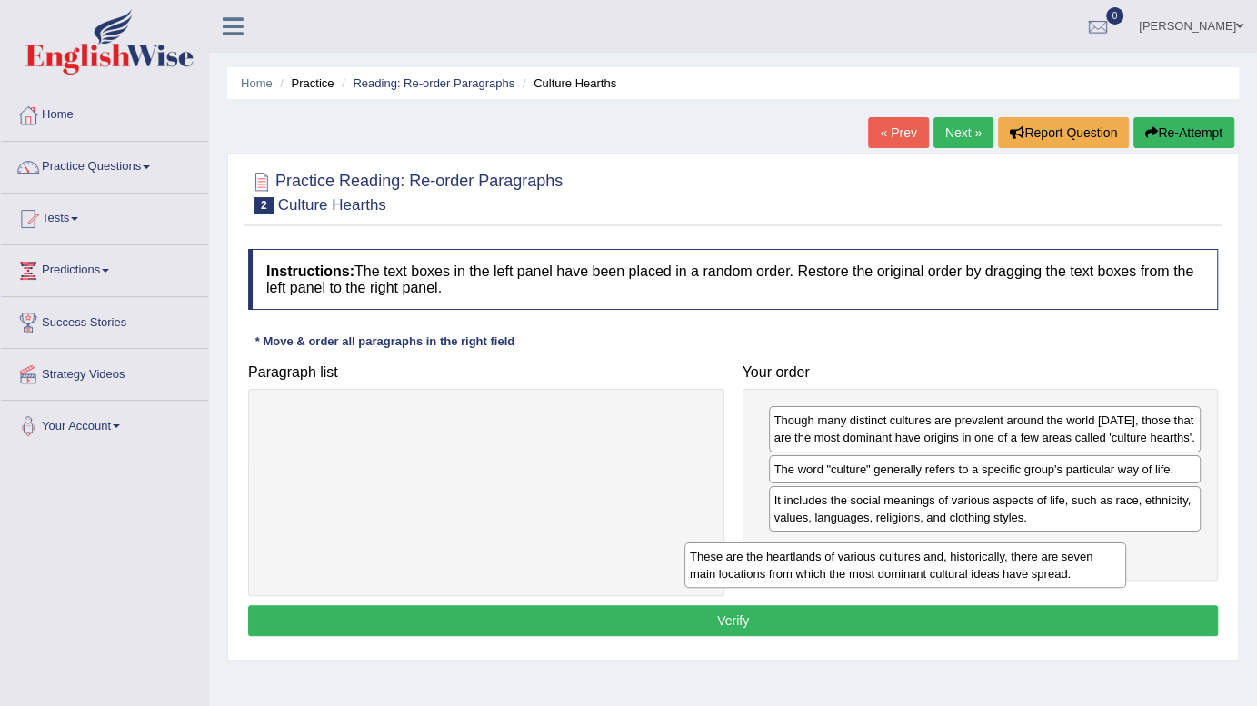
drag, startPoint x: 408, startPoint y: 426, endPoint x: 827, endPoint y: 563, distance: 440.8
click at [827, 563] on div "These are the heartlands of various cultures and, historically, there are seven…" at bounding box center [906, 565] width 442 height 45
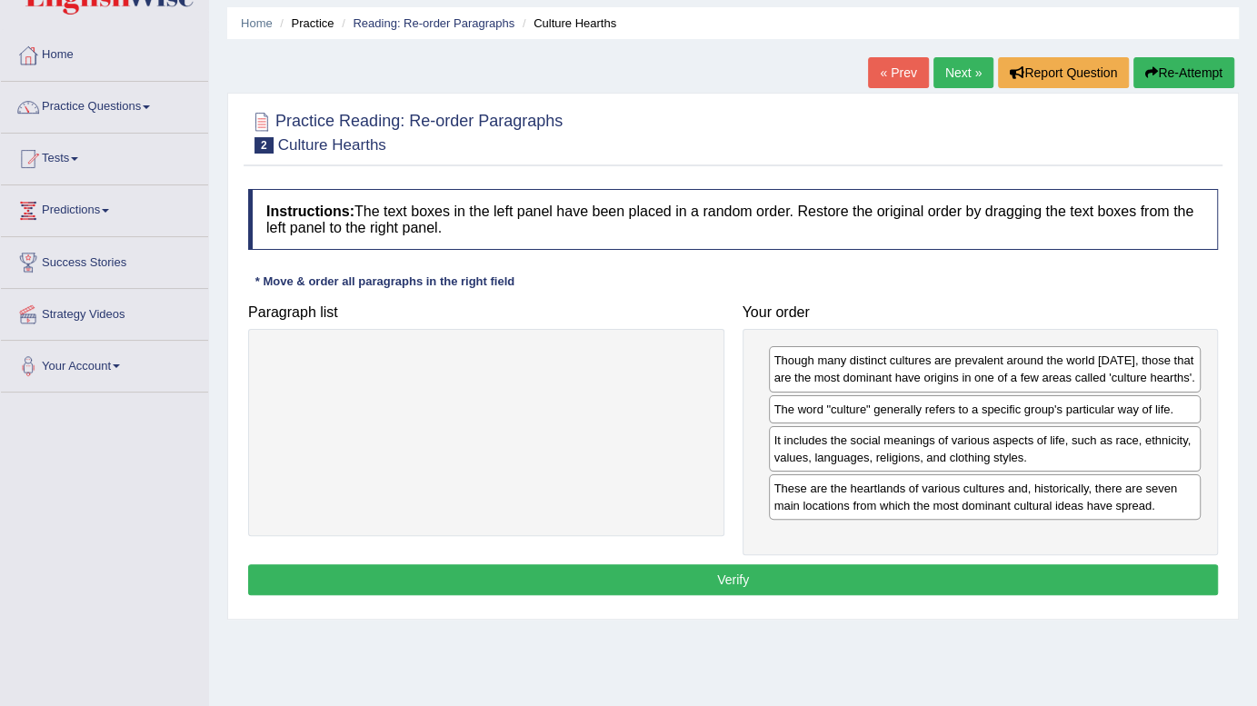
scroll to position [61, 0]
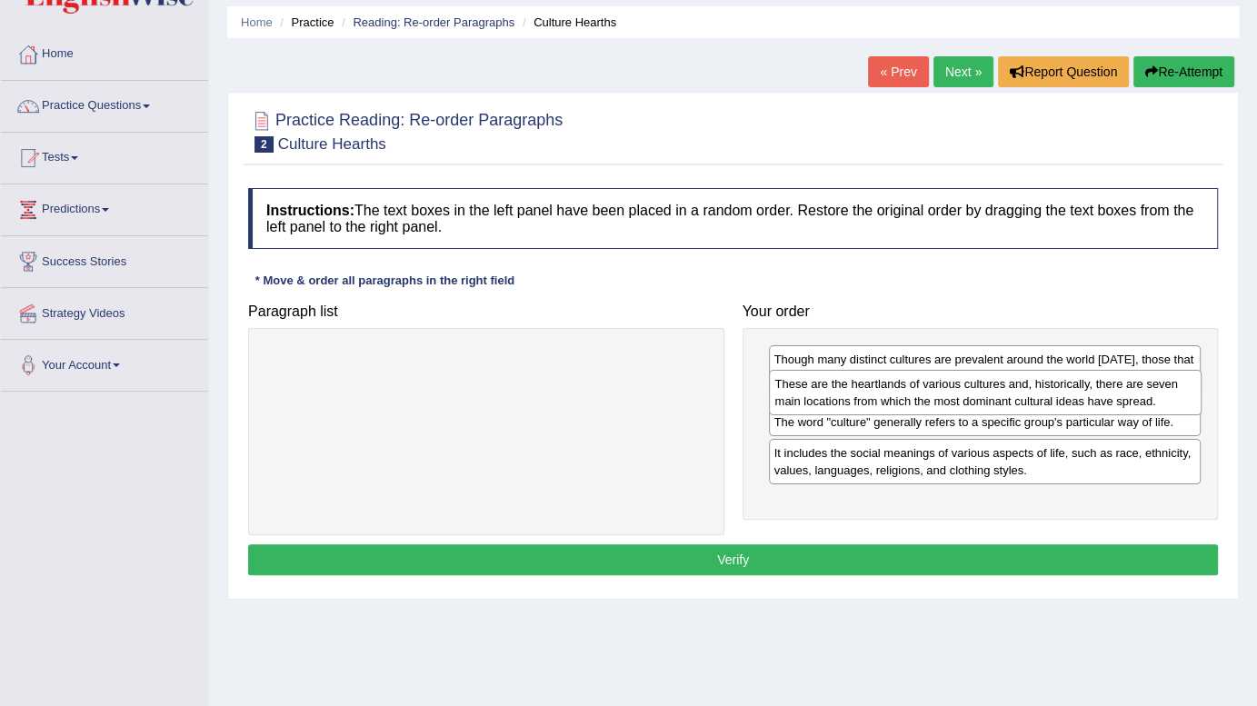
drag, startPoint x: 863, startPoint y: 509, endPoint x: 864, endPoint y: 408, distance: 100.9
click at [864, 408] on div "These are the heartlands of various cultures and, historically, there are seven…" at bounding box center [985, 392] width 433 height 45
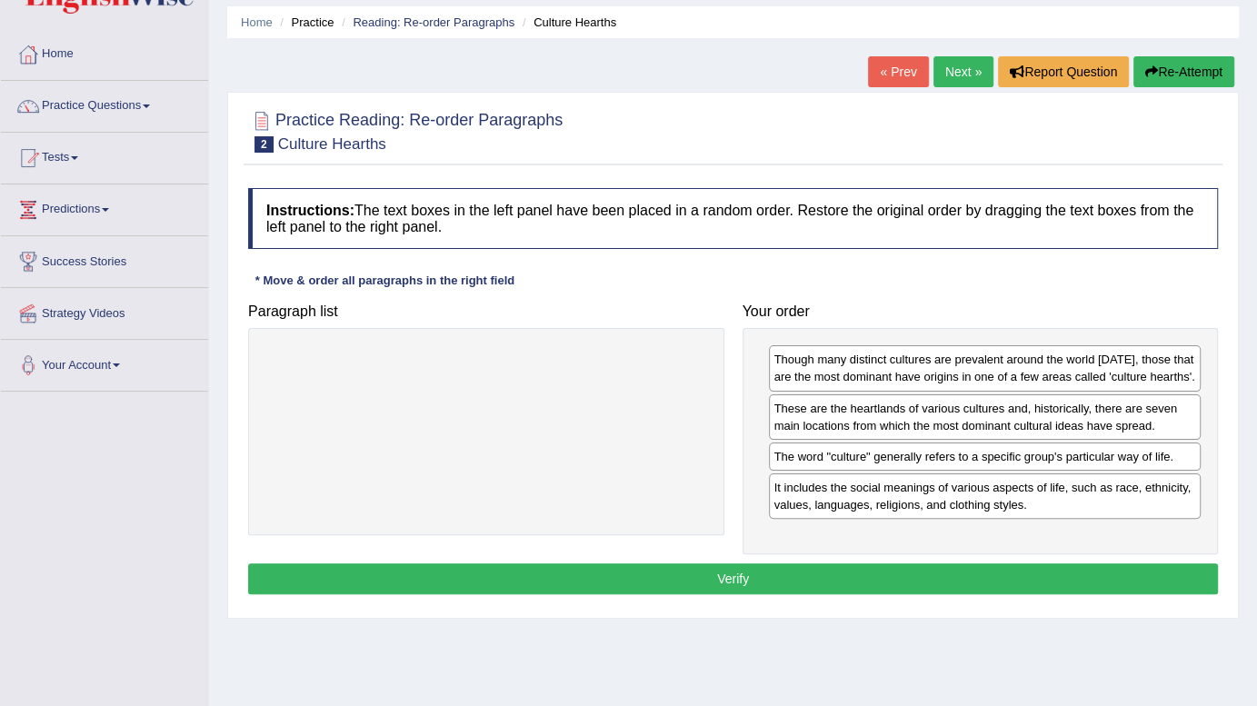
click at [804, 571] on button "Verify" at bounding box center [733, 579] width 970 height 31
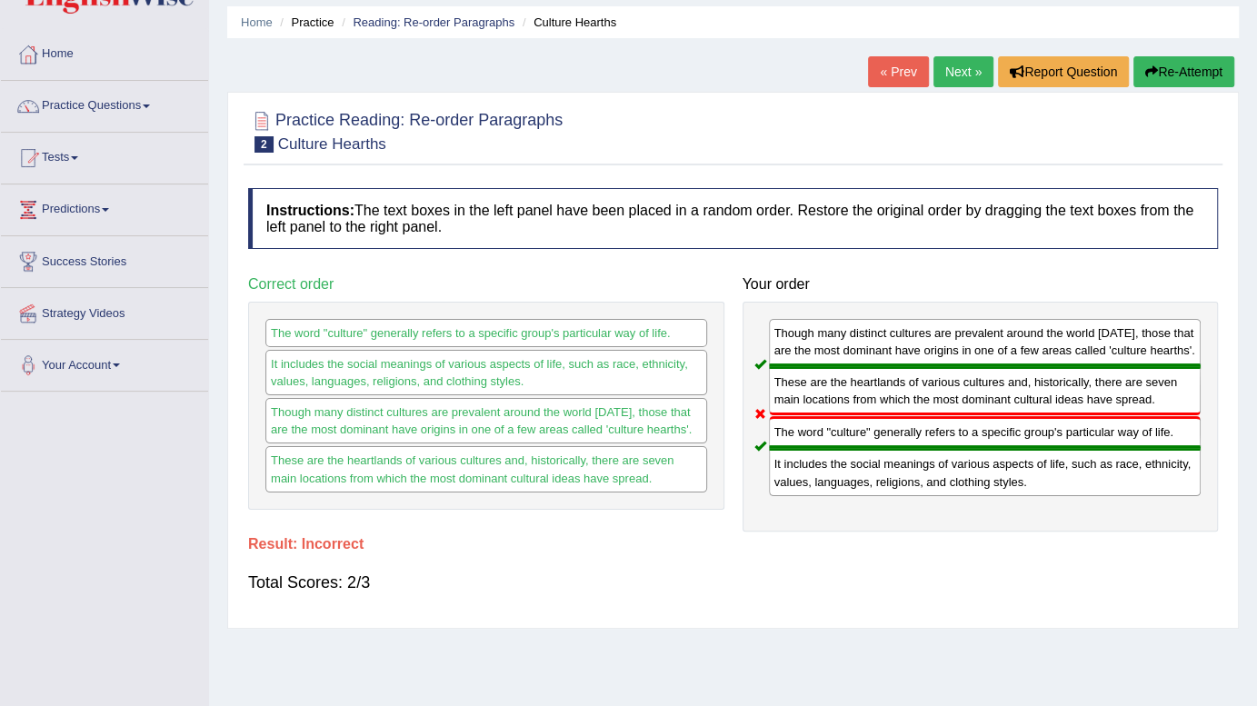
click at [1200, 73] on button "Re-Attempt" at bounding box center [1184, 71] width 101 height 31
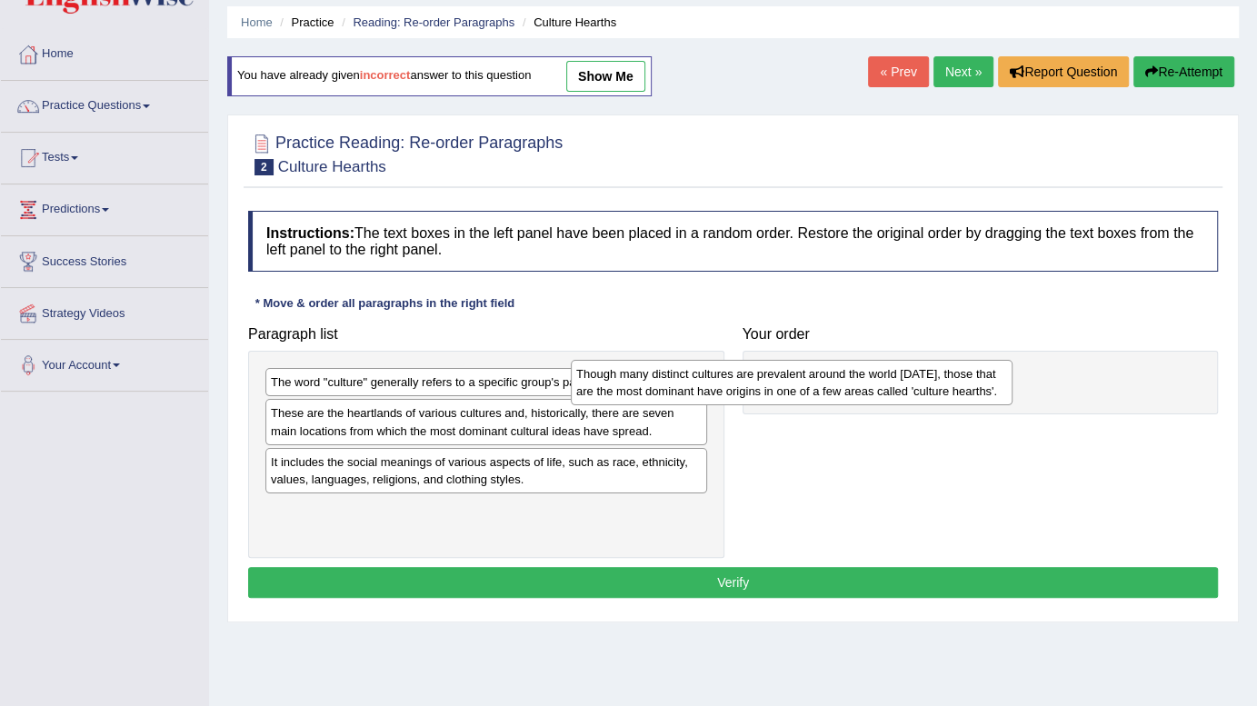
drag, startPoint x: 364, startPoint y: 395, endPoint x: 669, endPoint y: 386, distance: 305.6
click at [669, 386] on div "Though many distinct cultures are prevalent around the world [DATE], those that…" at bounding box center [792, 382] width 442 height 45
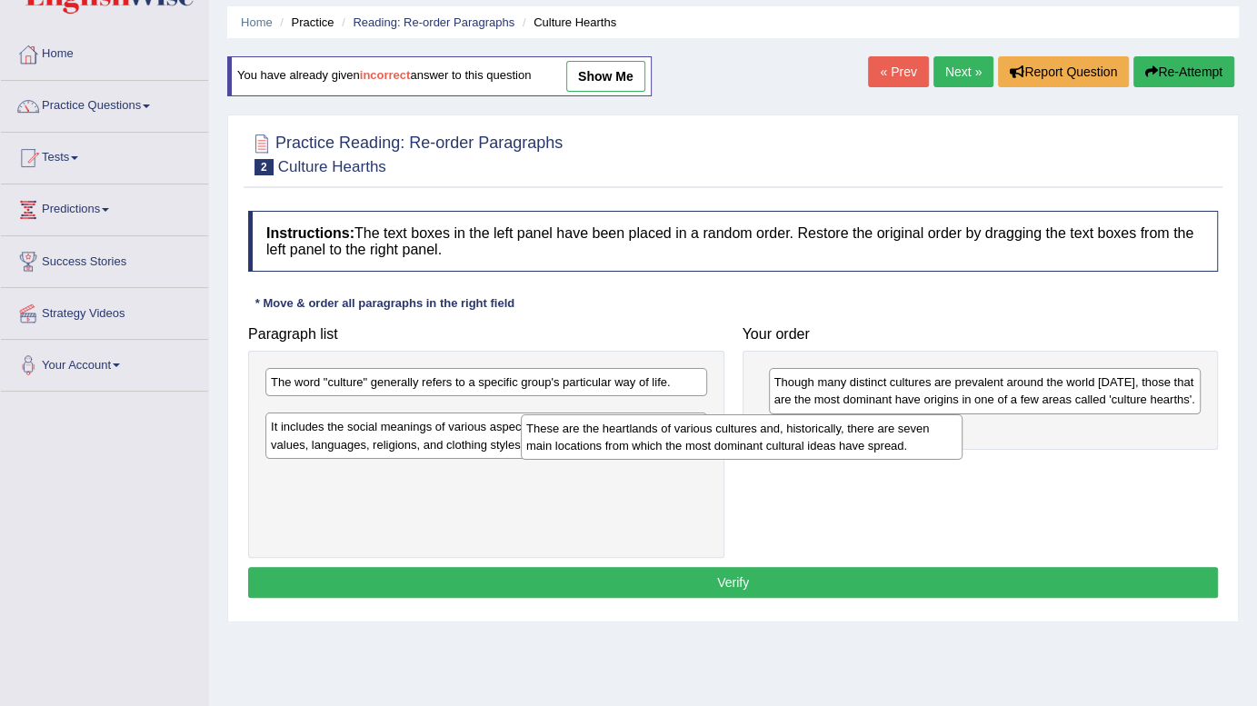
drag, startPoint x: 496, startPoint y: 414, endPoint x: 753, endPoint y: 429, distance: 257.8
click at [753, 429] on div "These are the heartlands of various cultures and, historically, there are seven…" at bounding box center [742, 437] width 442 height 45
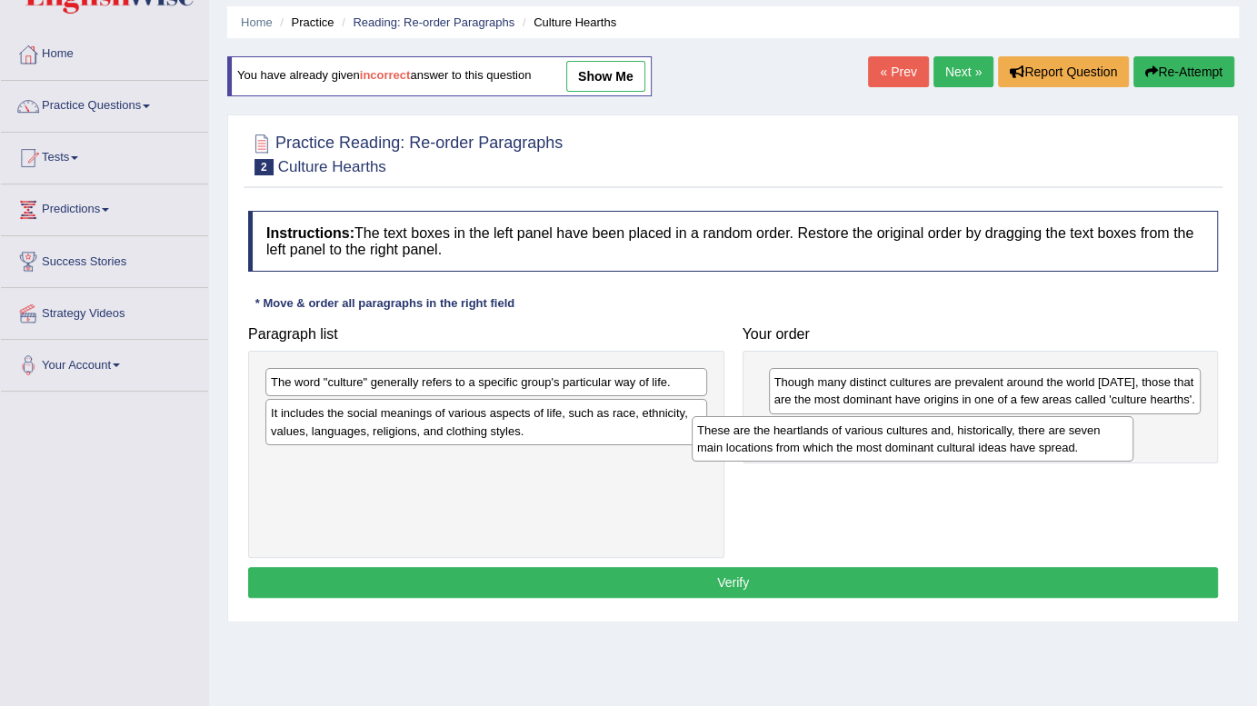
drag, startPoint x: 421, startPoint y: 413, endPoint x: 847, endPoint y: 430, distance: 426.8
click at [847, 430] on div "These are the heartlands of various cultures and, historically, there are seven…" at bounding box center [913, 438] width 442 height 45
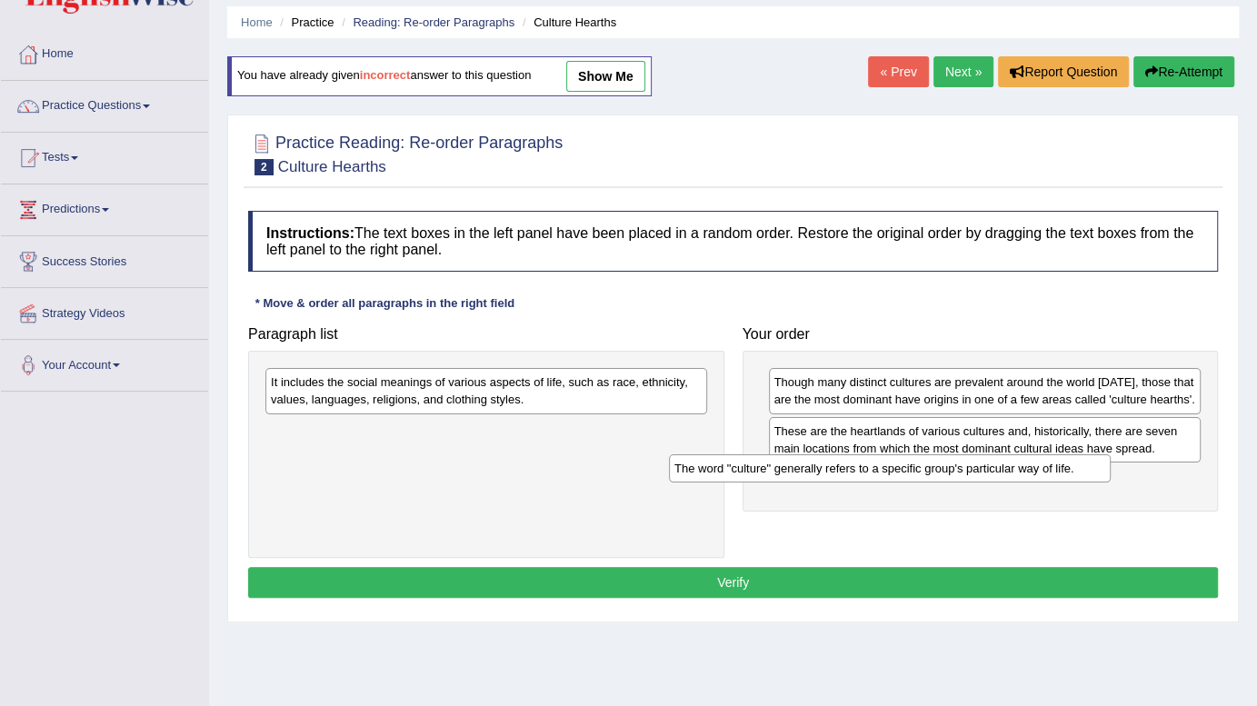
drag, startPoint x: 466, startPoint y: 382, endPoint x: 916, endPoint y: 473, distance: 458.3
click at [916, 473] on div "The word "culture" generally refers to a specific group's particular way of lif…" at bounding box center [890, 469] width 442 height 28
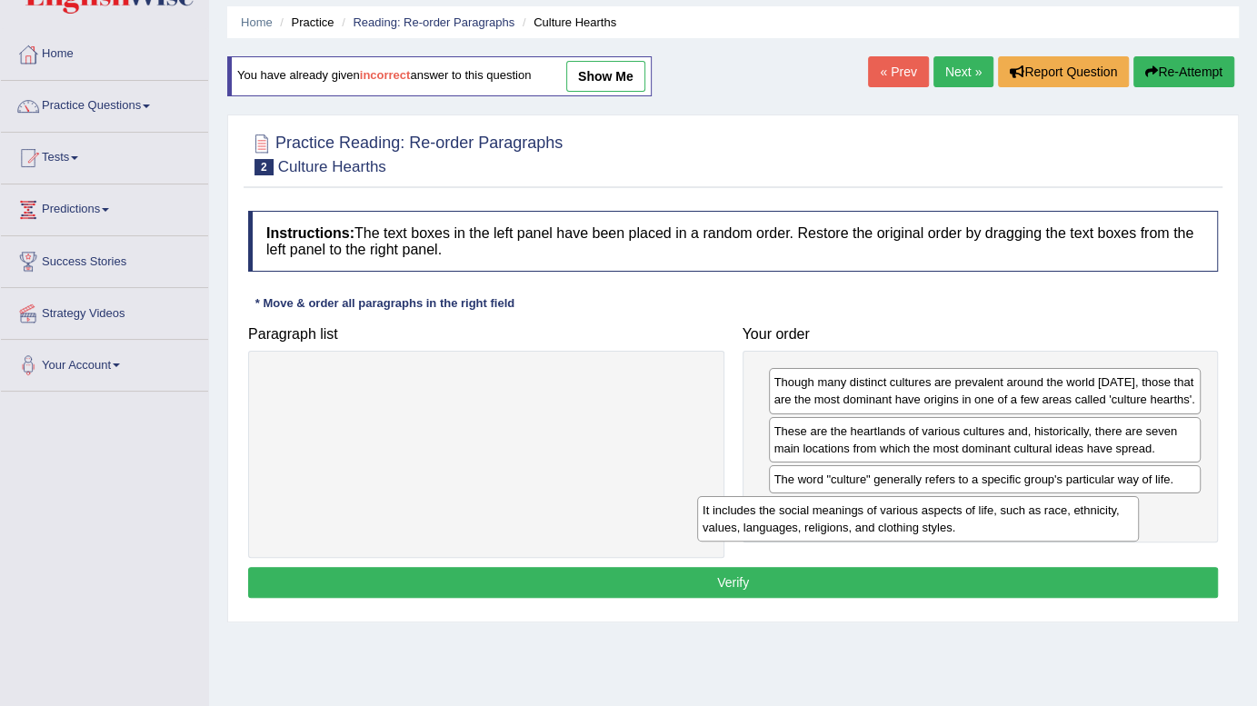
drag, startPoint x: 479, startPoint y: 397, endPoint x: 890, endPoint y: 521, distance: 429.2
click at [890, 521] on div "It includes the social meanings of various aspects of life, such as race, ethni…" at bounding box center [918, 518] width 442 height 45
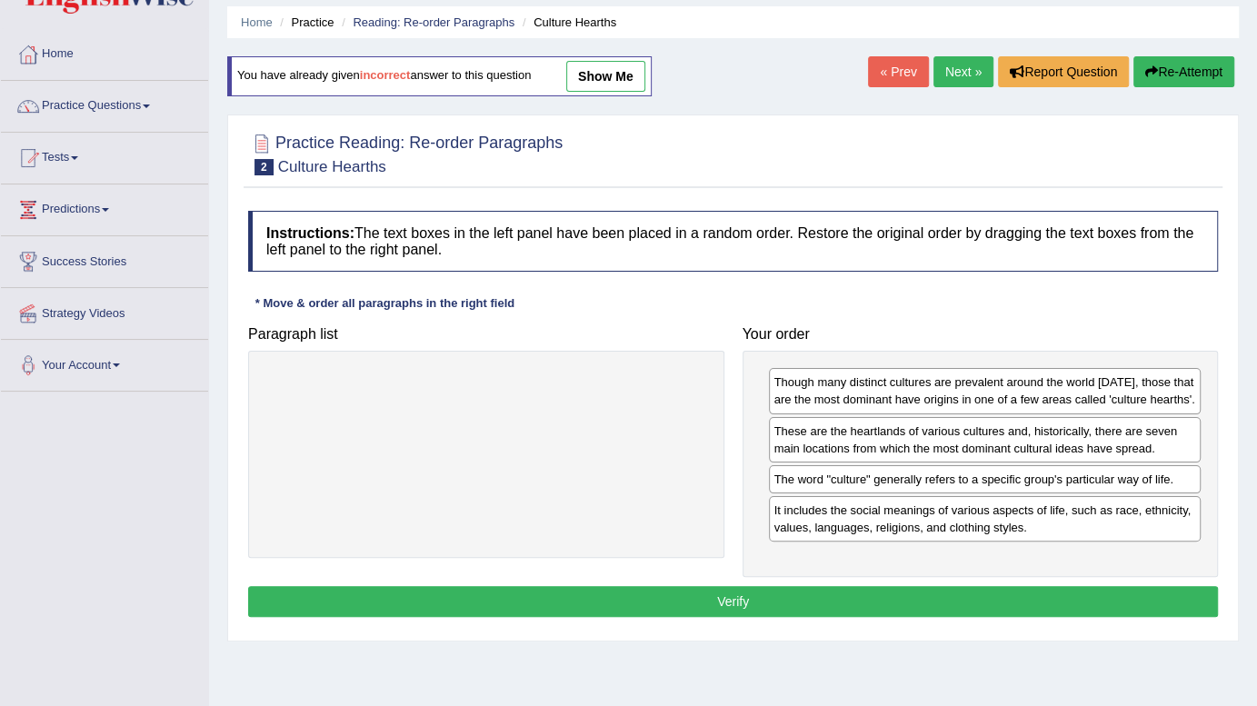
click at [780, 601] on button "Verify" at bounding box center [733, 601] width 970 height 31
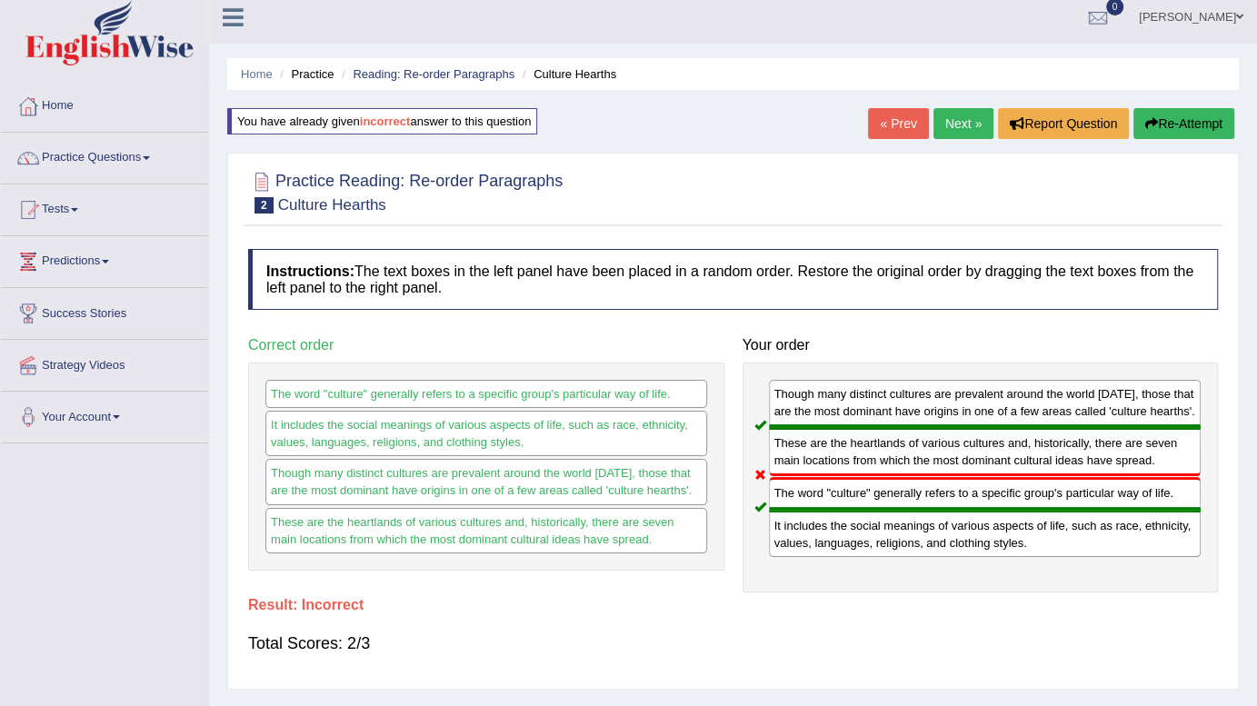
scroll to position [9, 0]
click at [957, 125] on link "Next »" at bounding box center [964, 123] width 60 height 31
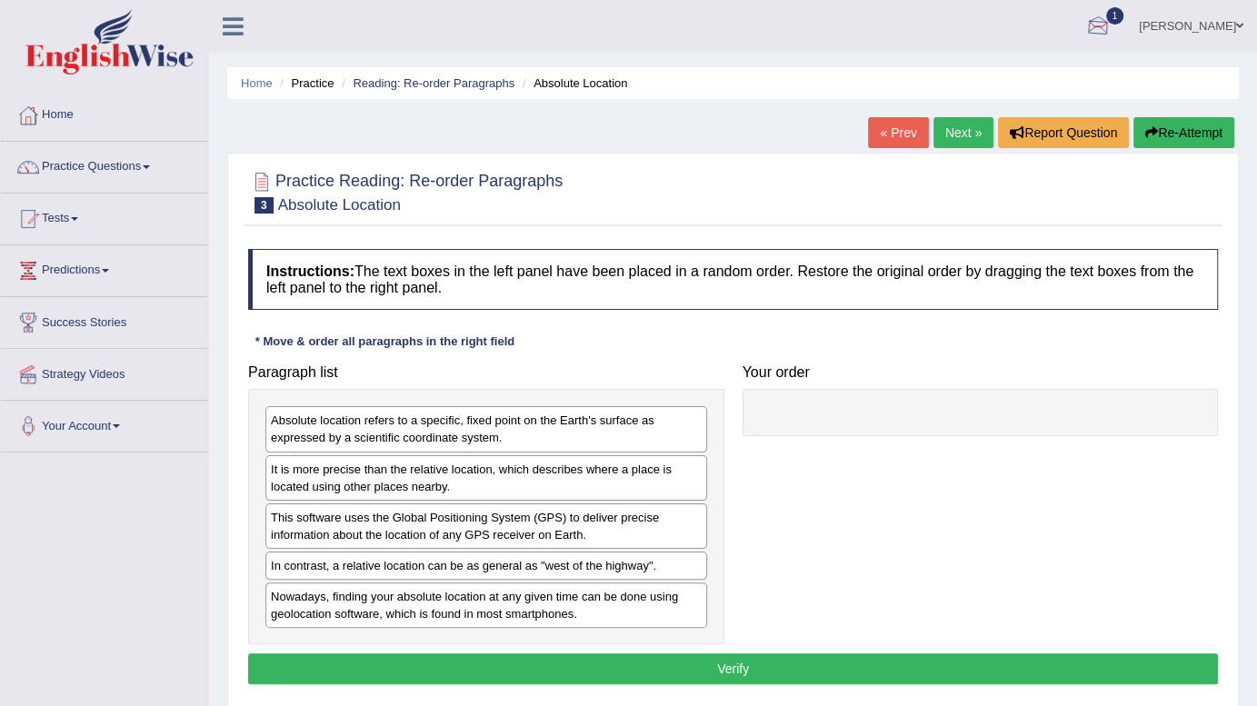
click at [1112, 23] on div at bounding box center [1098, 27] width 27 height 27
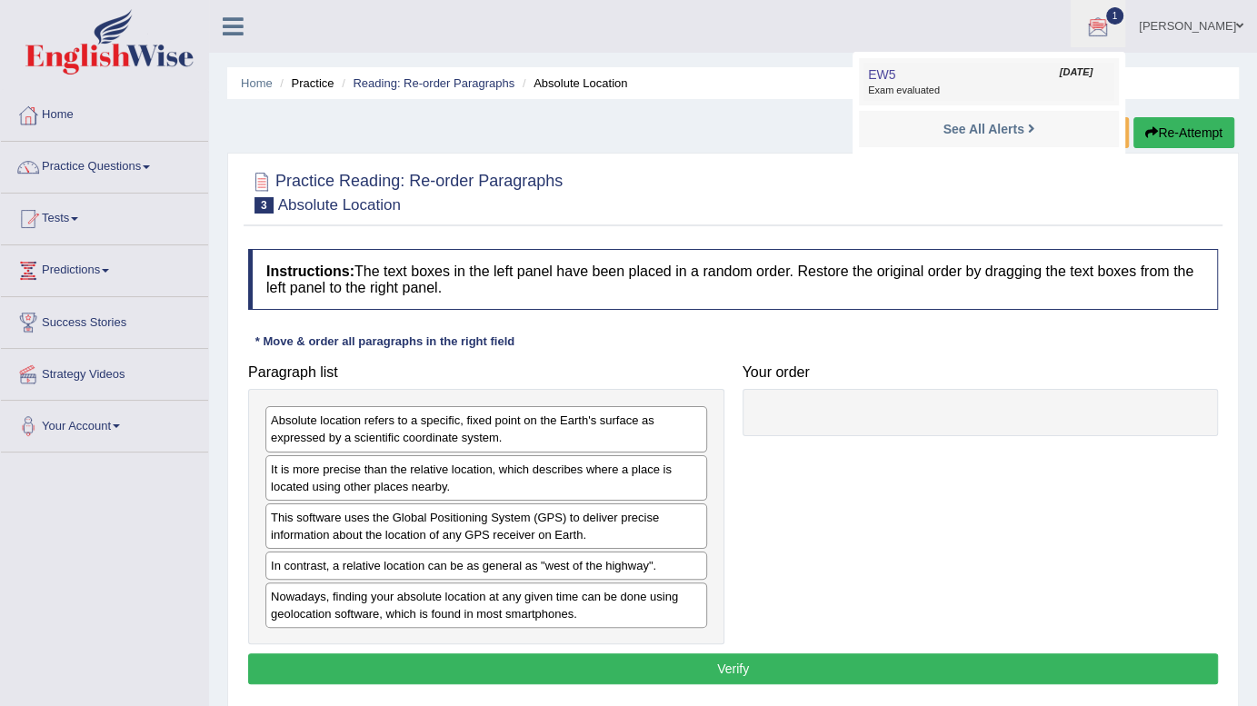
click at [957, 94] on span "Exam evaluated" at bounding box center [989, 91] width 242 height 15
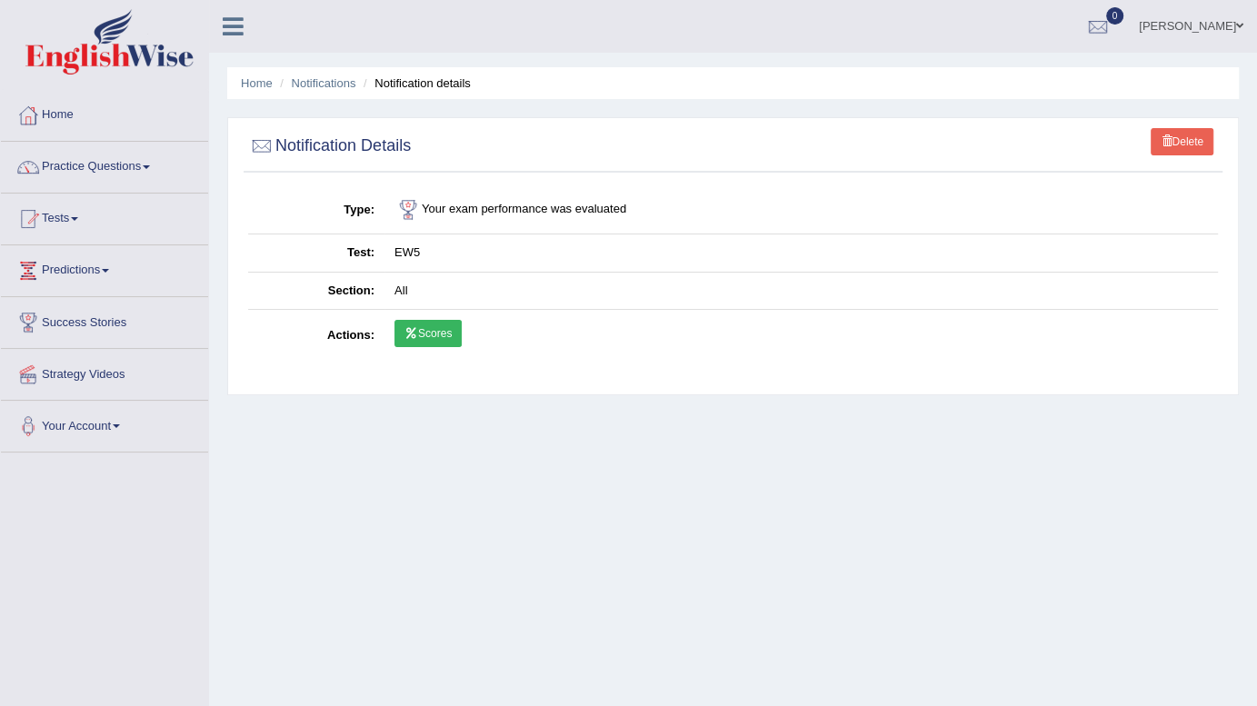
click at [438, 333] on link "Scores" at bounding box center [428, 333] width 67 height 27
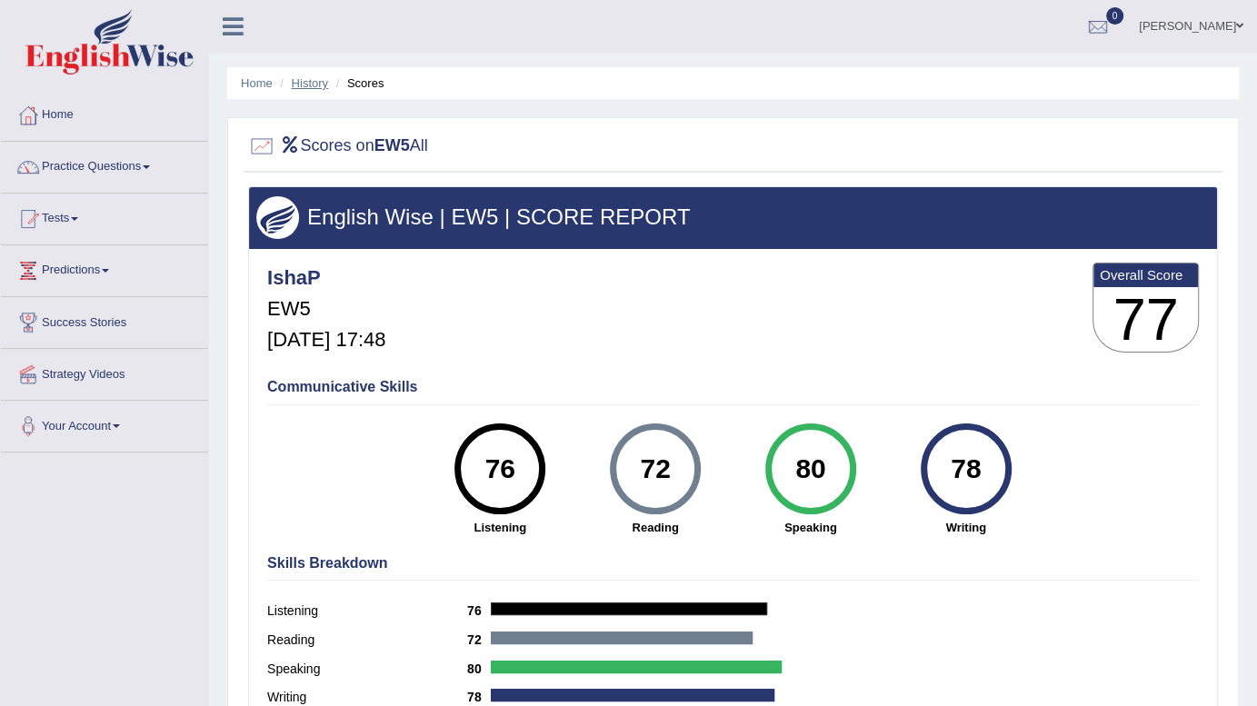
click at [295, 77] on link "History" at bounding box center [310, 83] width 36 height 14
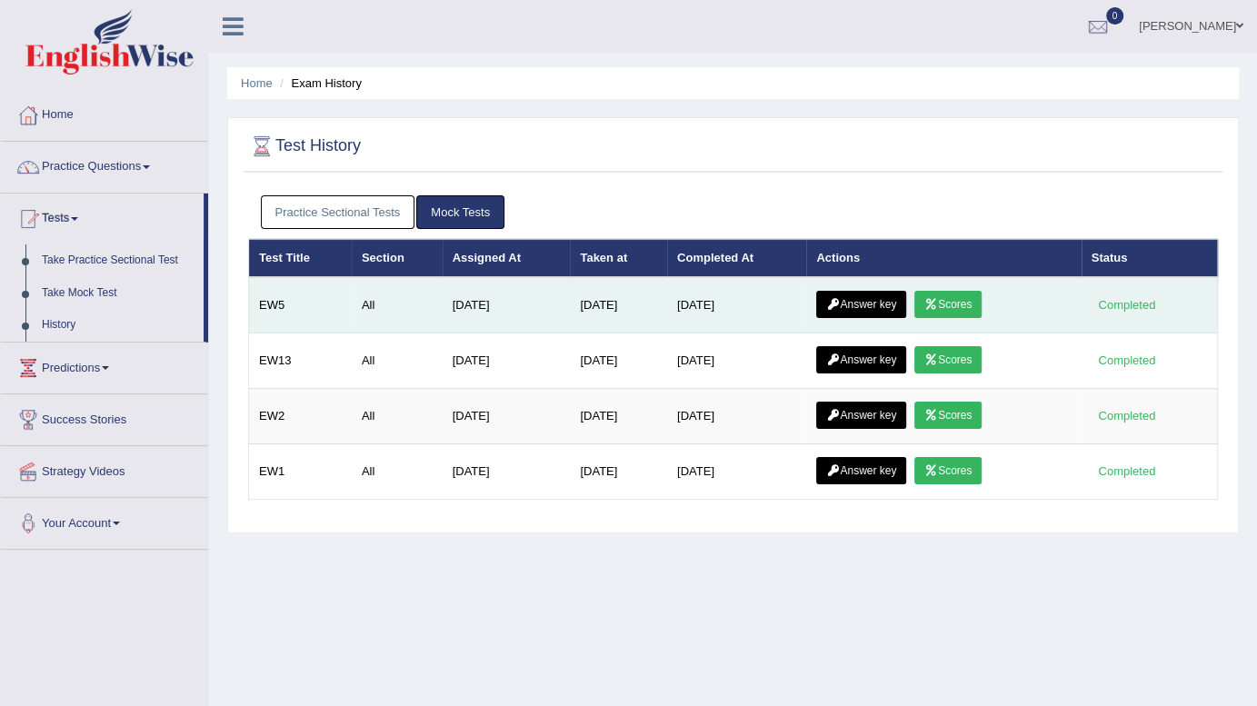
click at [877, 306] on link "Answer key" at bounding box center [861, 304] width 90 height 27
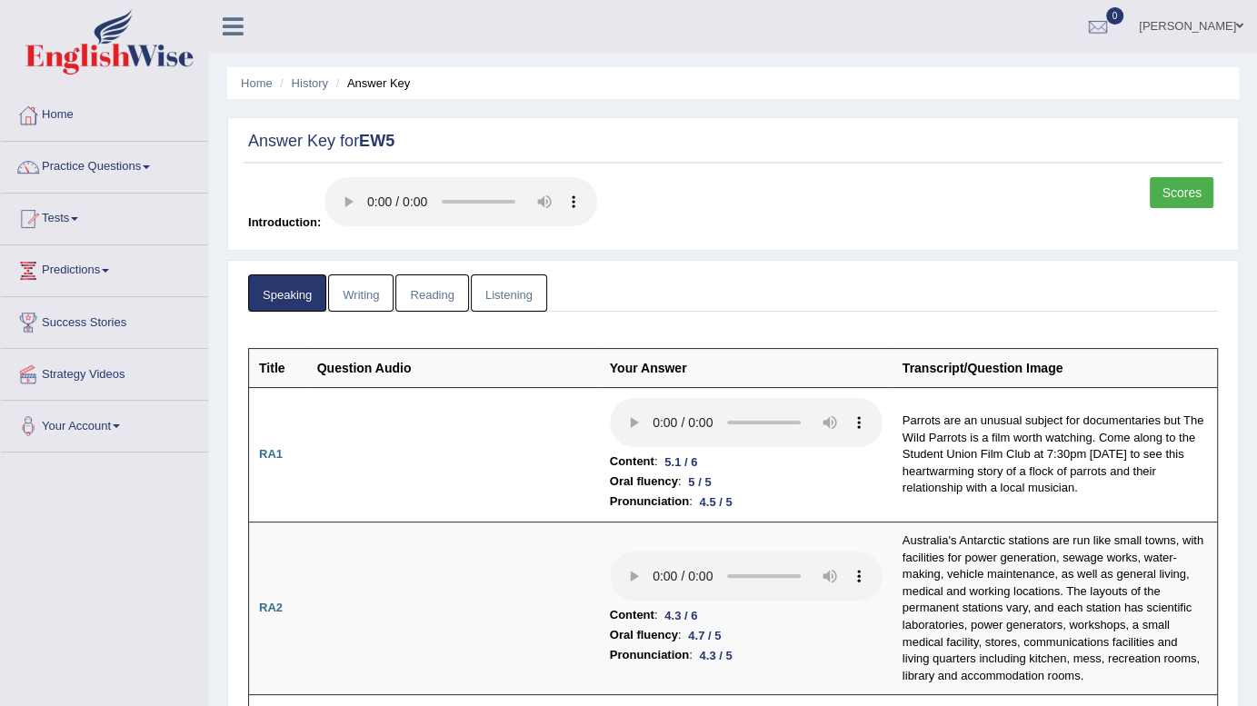
click at [349, 292] on link "Writing" at bounding box center [360, 293] width 65 height 37
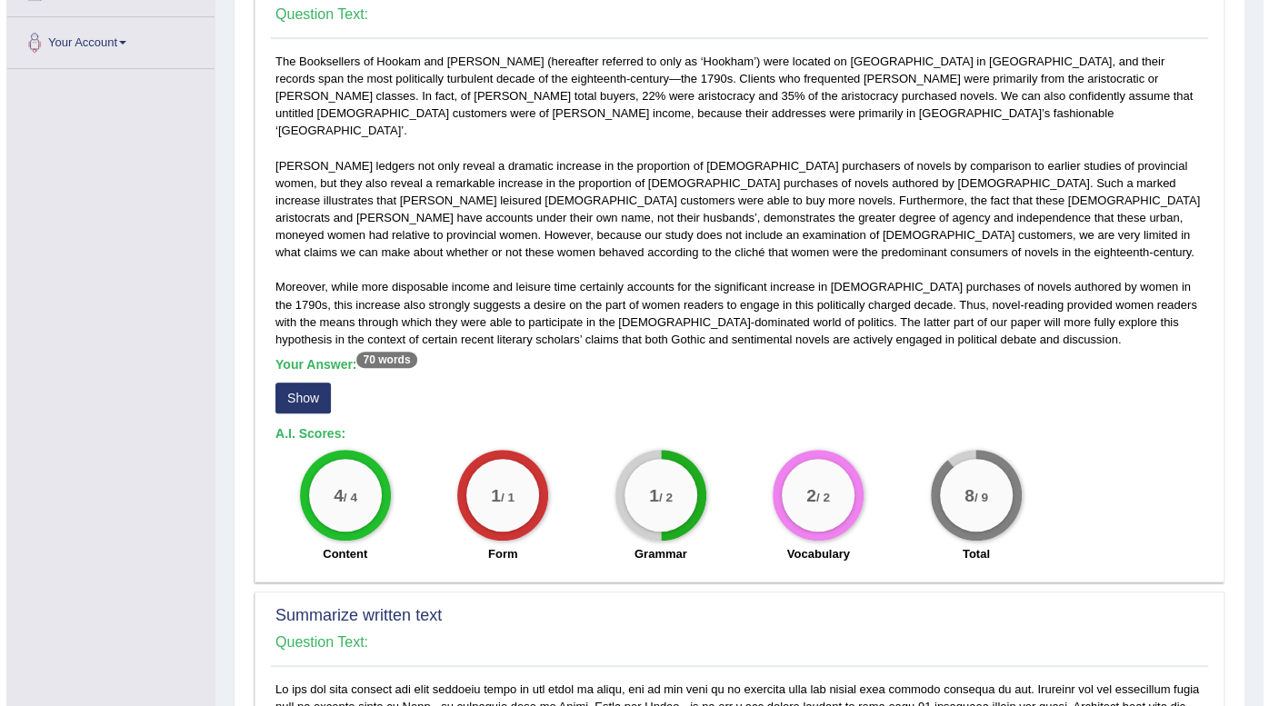
scroll to position [418, 0]
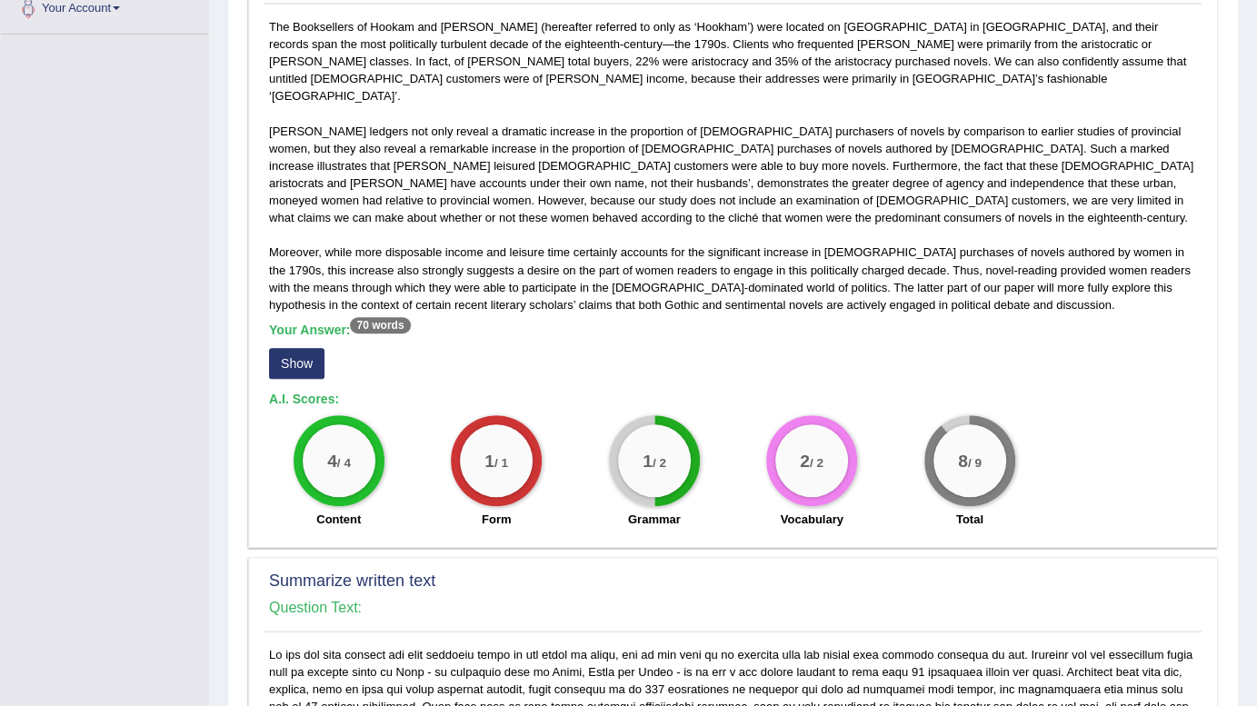
click at [300, 352] on button "Show" at bounding box center [296, 363] width 55 height 31
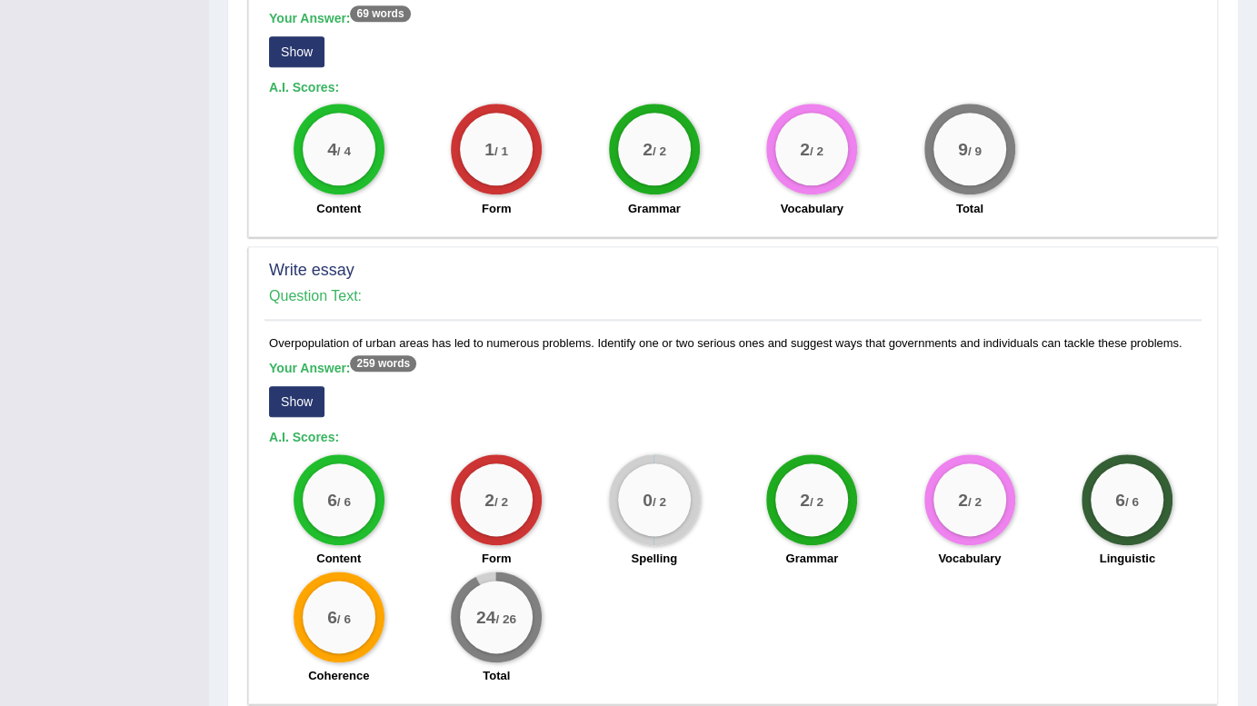
scroll to position [1264, 0]
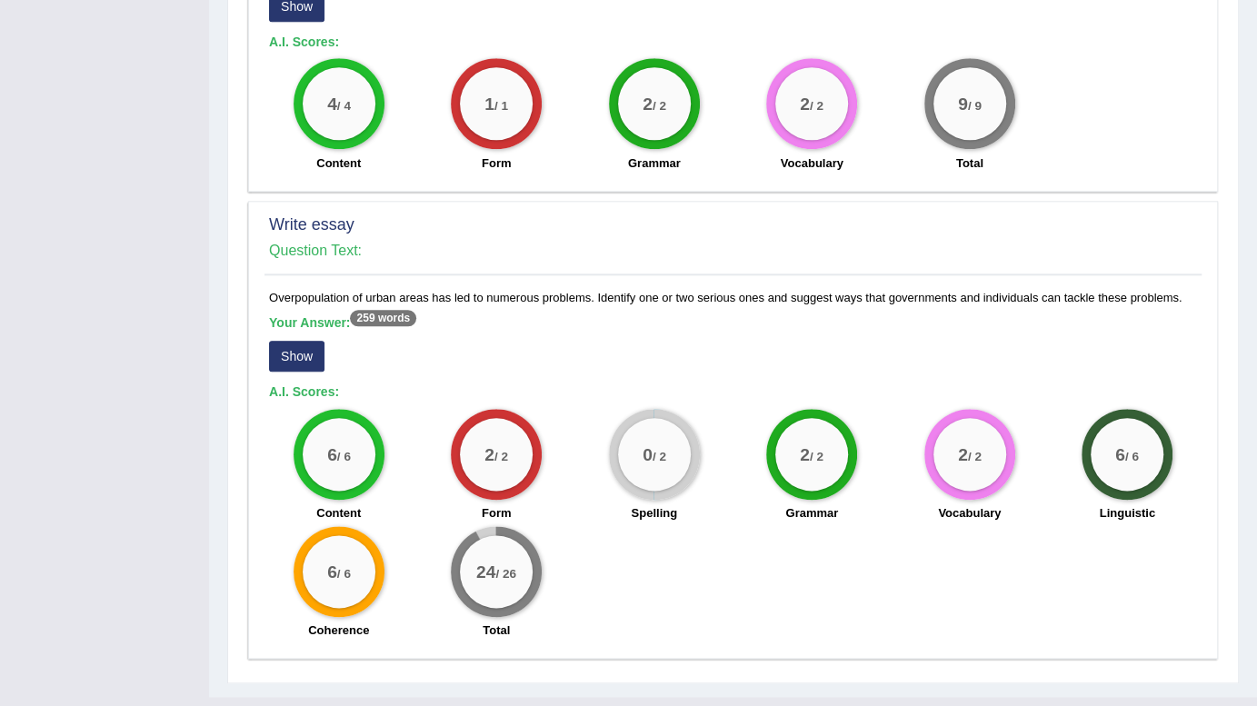
click at [287, 341] on button "Show" at bounding box center [296, 356] width 55 height 31
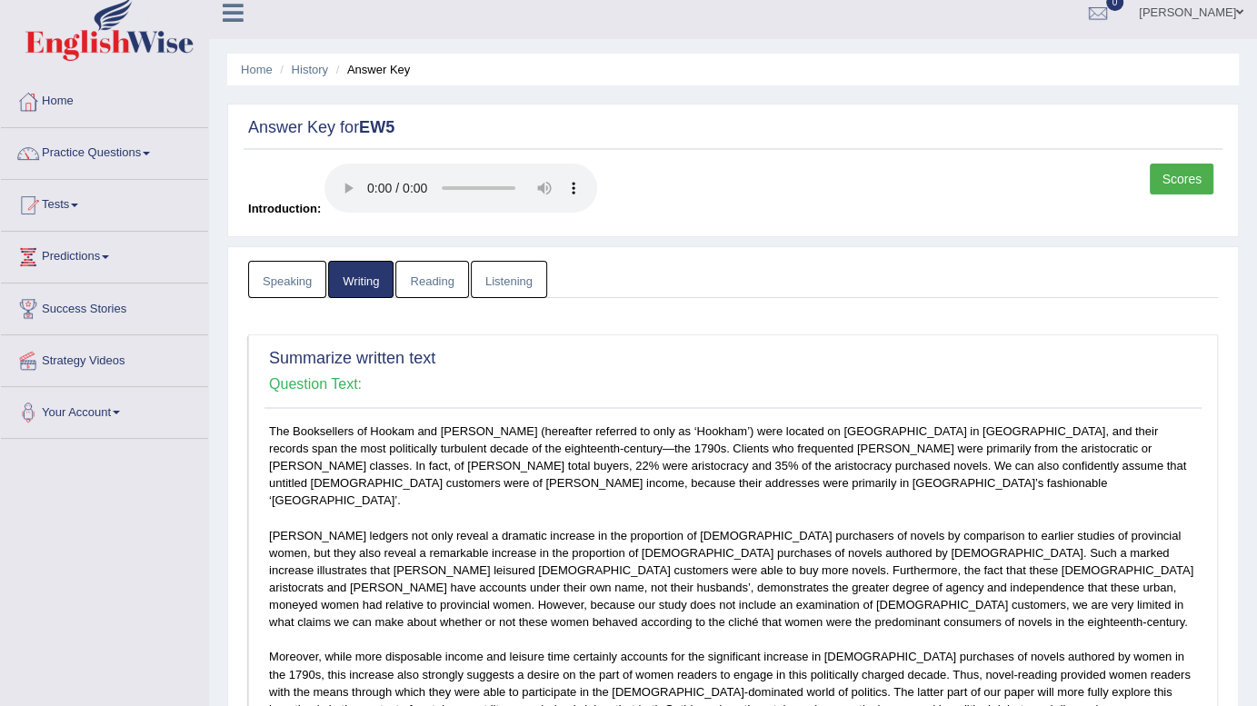
scroll to position [0, 0]
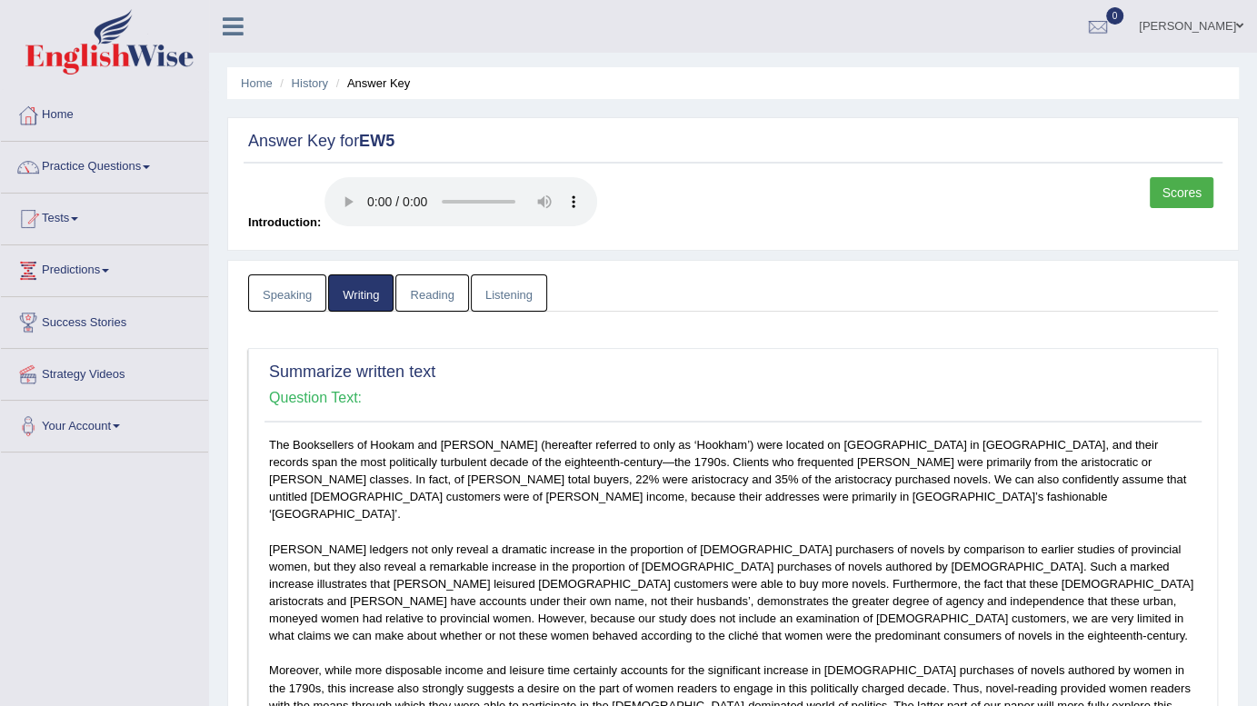
click at [419, 282] on link "Reading" at bounding box center [432, 293] width 73 height 37
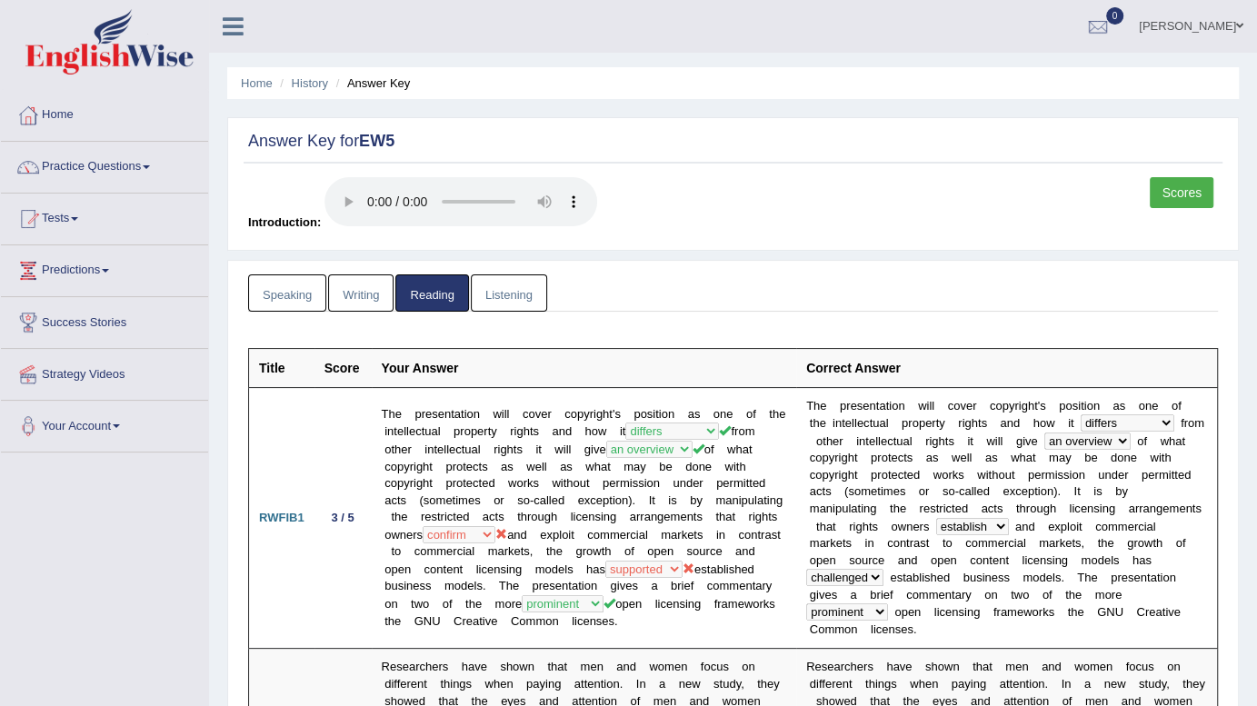
click at [517, 291] on link "Listening" at bounding box center [509, 293] width 76 height 37
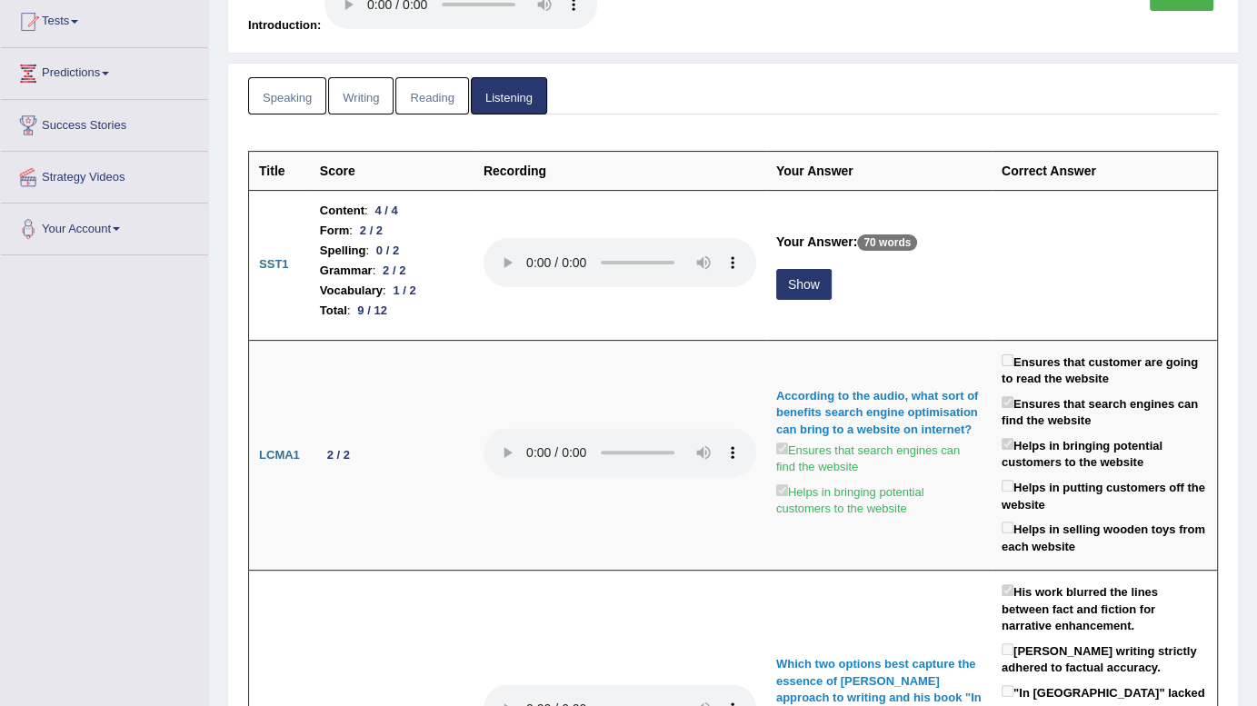
scroll to position [198, 0]
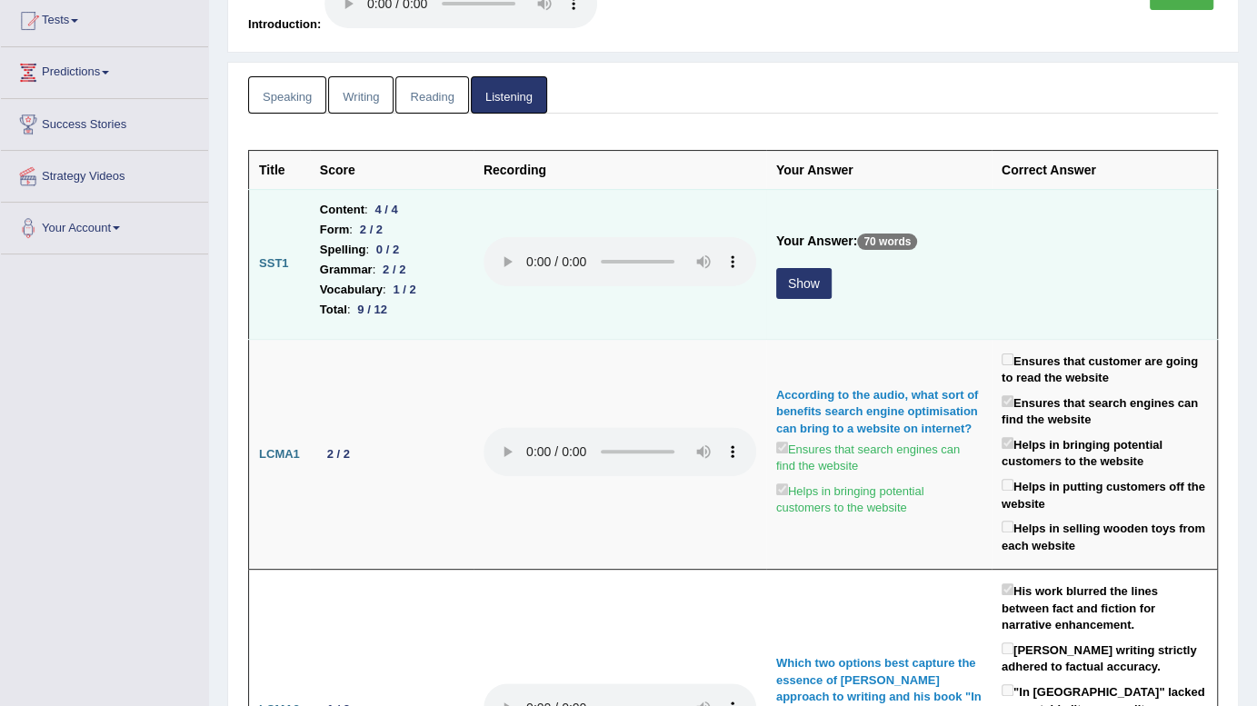
click at [797, 276] on button "Show" at bounding box center [803, 283] width 55 height 31
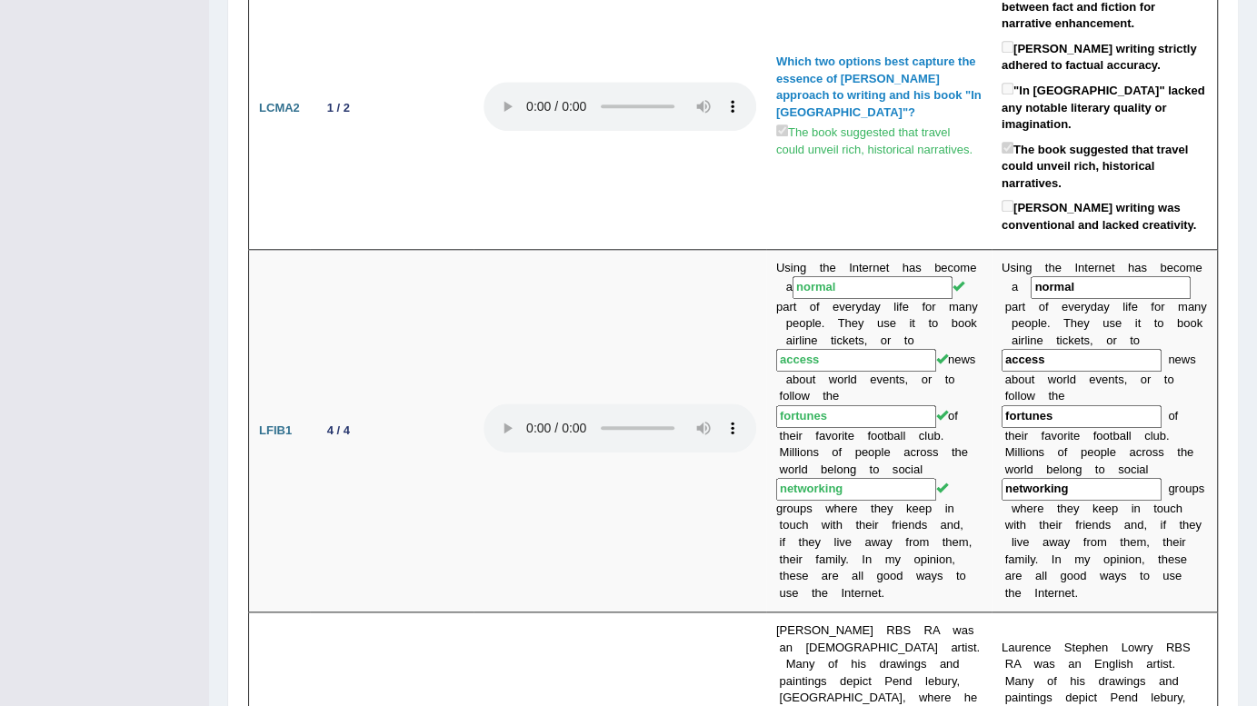
scroll to position [0, 0]
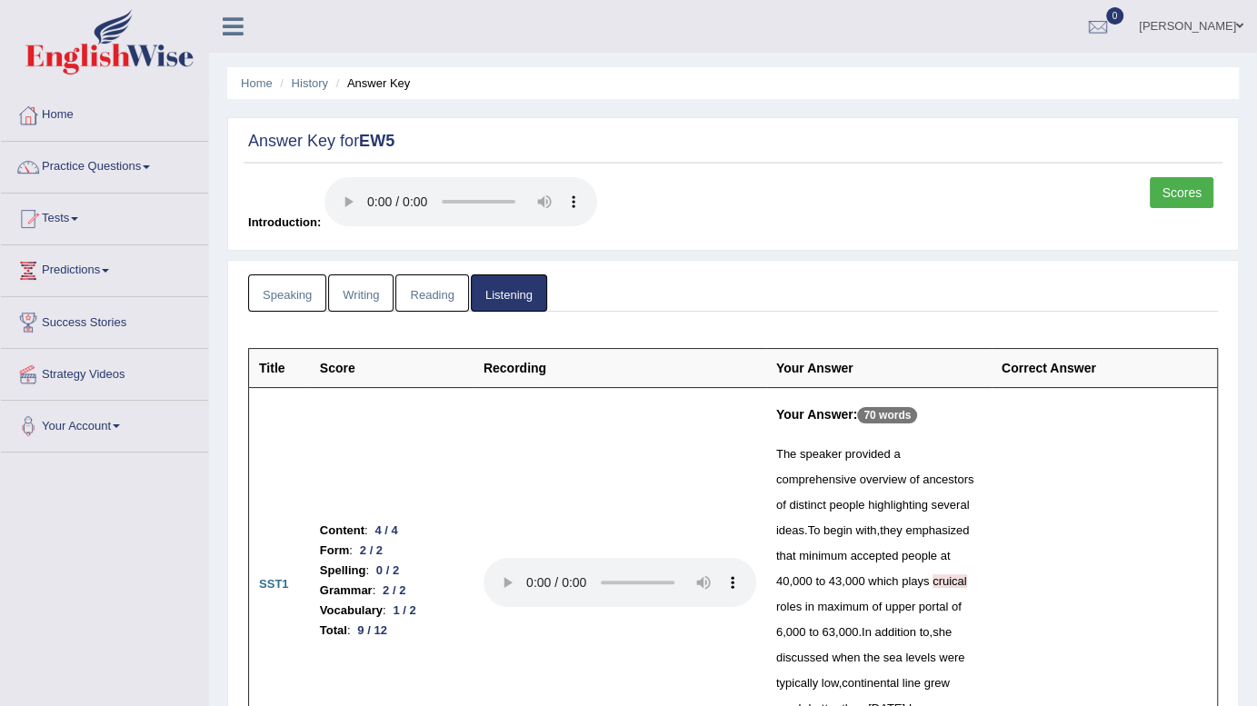
click at [1170, 203] on link "Scores" at bounding box center [1182, 192] width 64 height 31
